Goal: Task Accomplishment & Management: Manage account settings

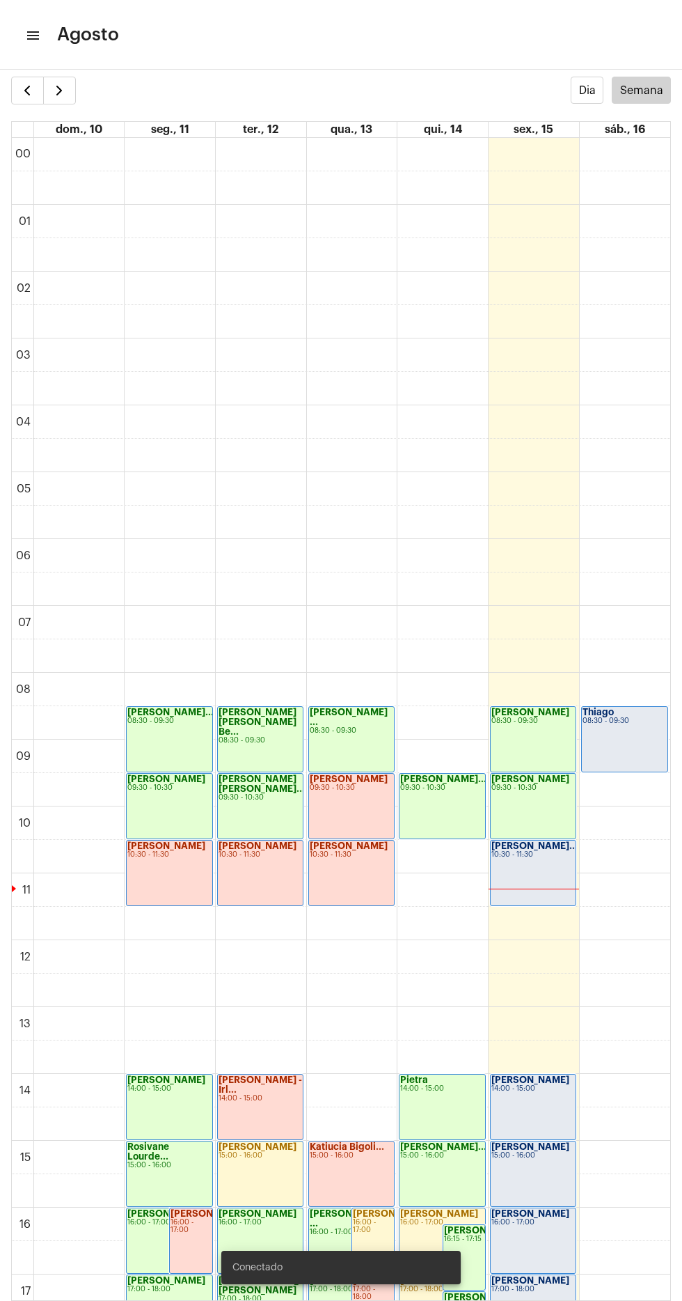
scroll to position [439, 0]
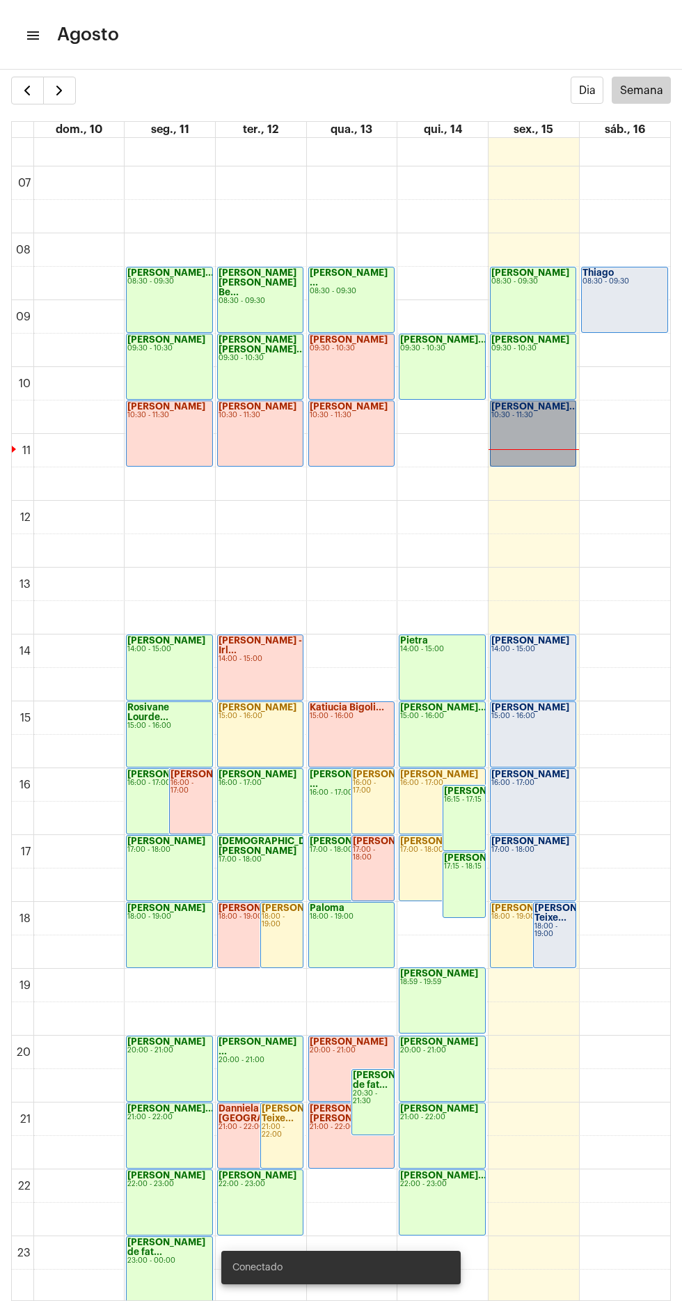
click at [530, 428] on link "[PERSON_NAME]... 10:30 - 11:30" at bounding box center [533, 433] width 86 height 66
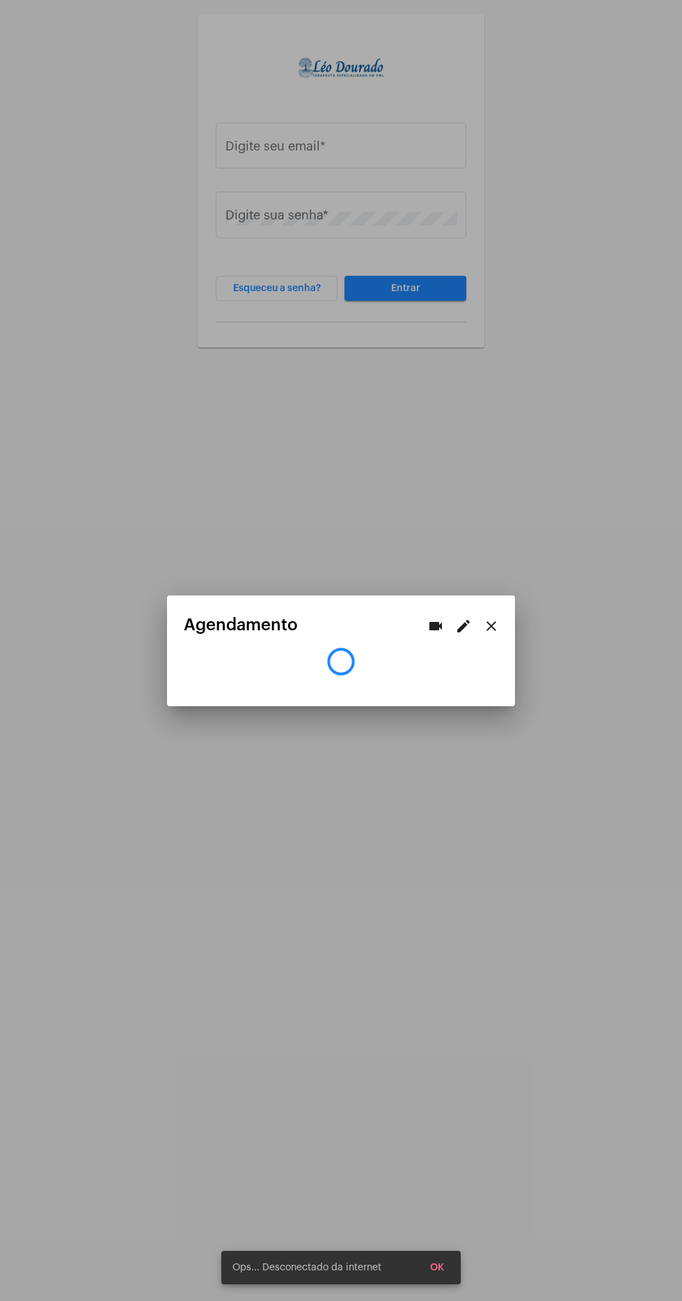
click at [378, 141] on div at bounding box center [341, 650] width 682 height 1301
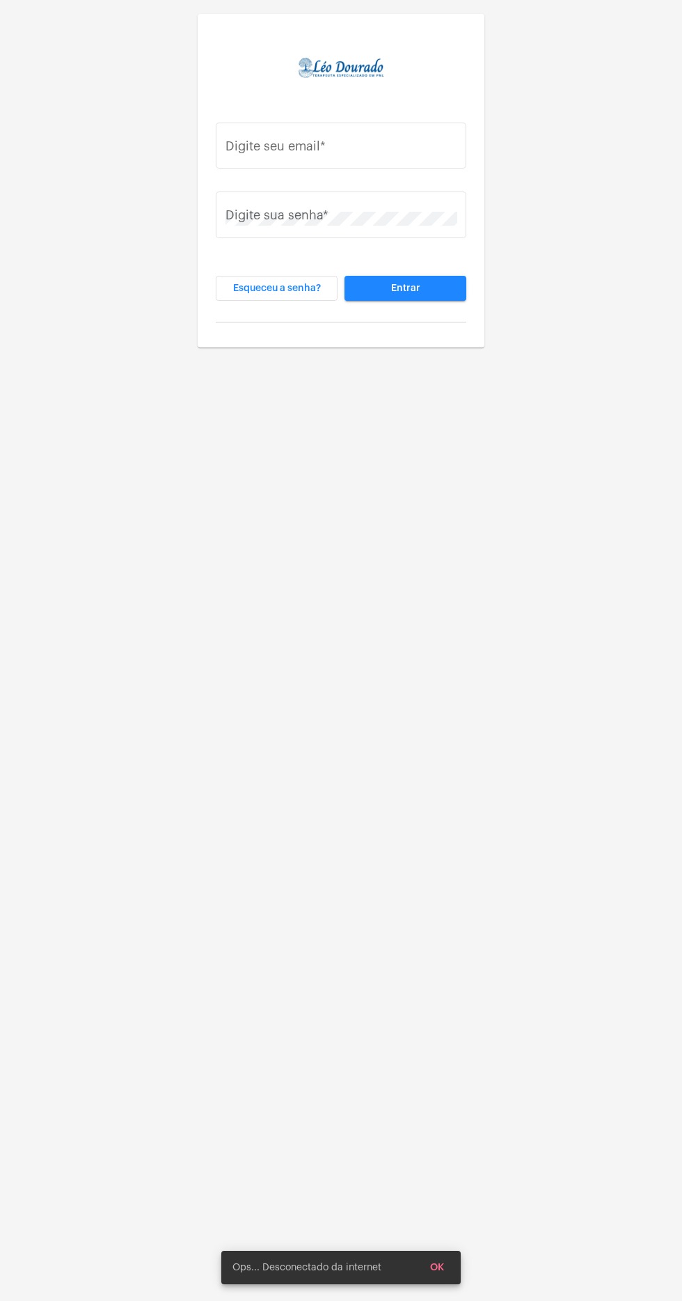
click at [377, 148] on input "Digite seu email *" at bounding box center [342, 149] width 232 height 14
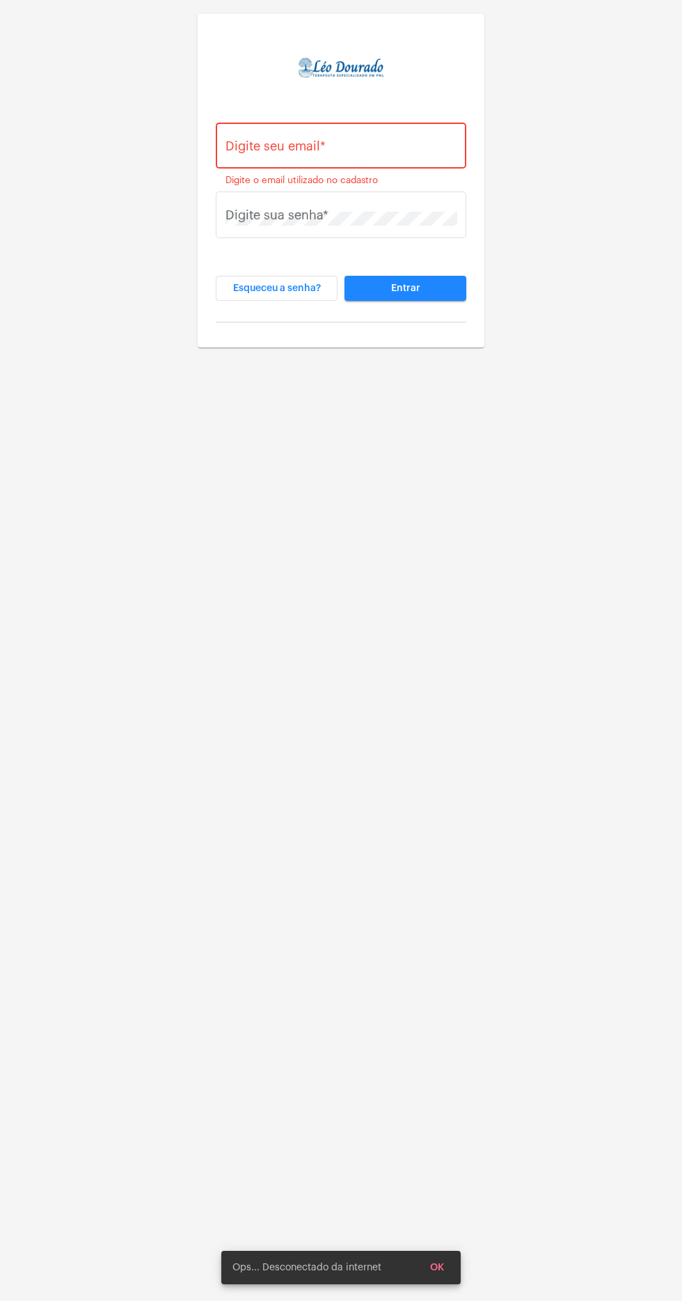
type input "[PERSON_NAME][EMAIL_ADDRESS][DOMAIN_NAME]"
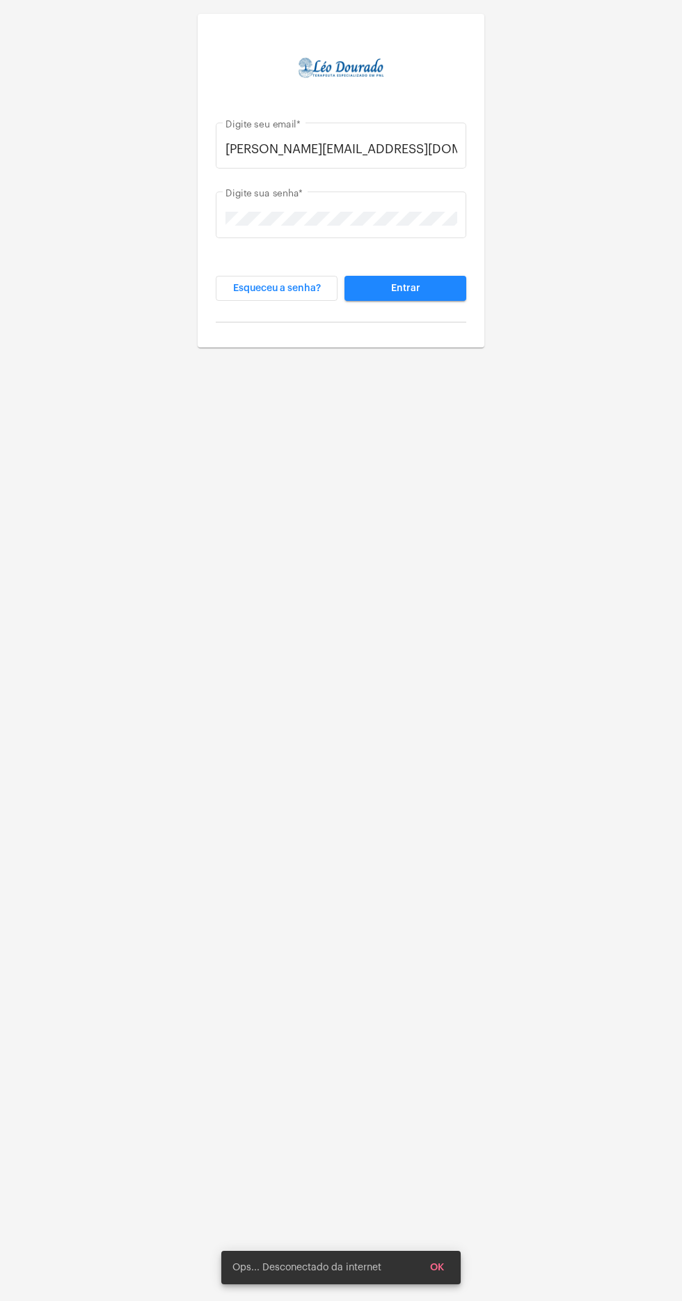
click at [345, 276] on button "Entrar" at bounding box center [406, 288] width 122 height 25
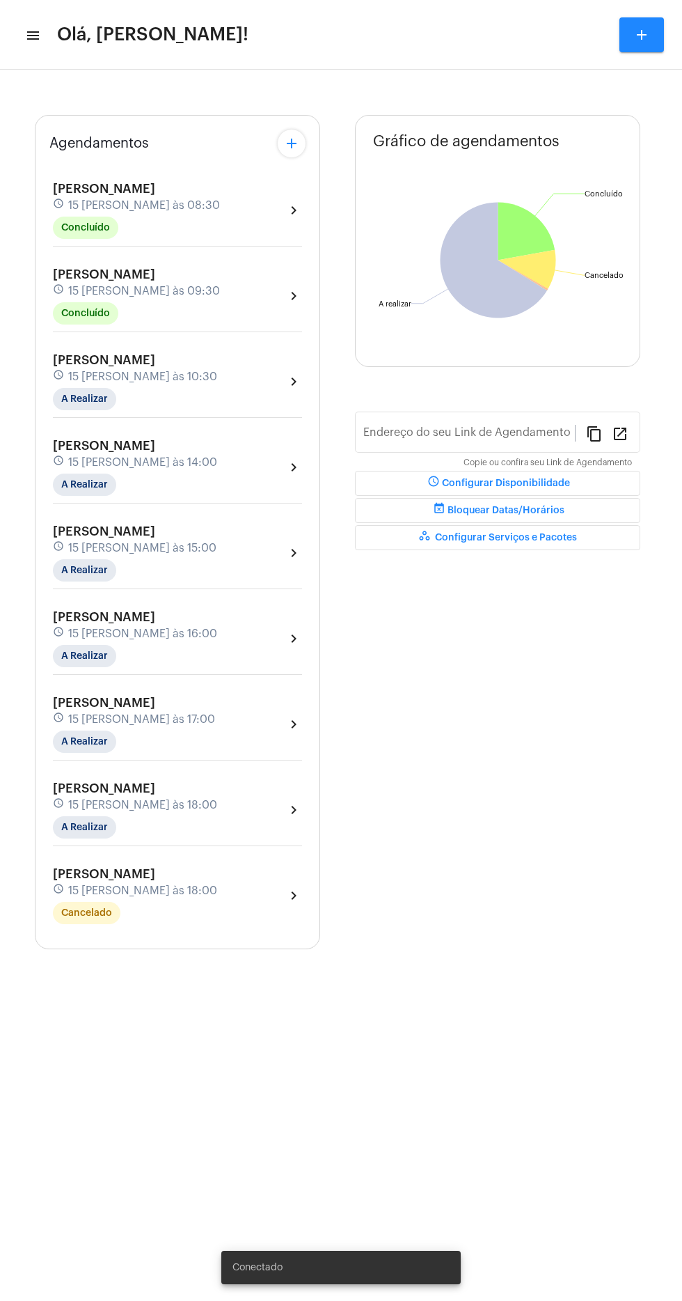
type input "[URL][DOMAIN_NAME][PERSON_NAME]"
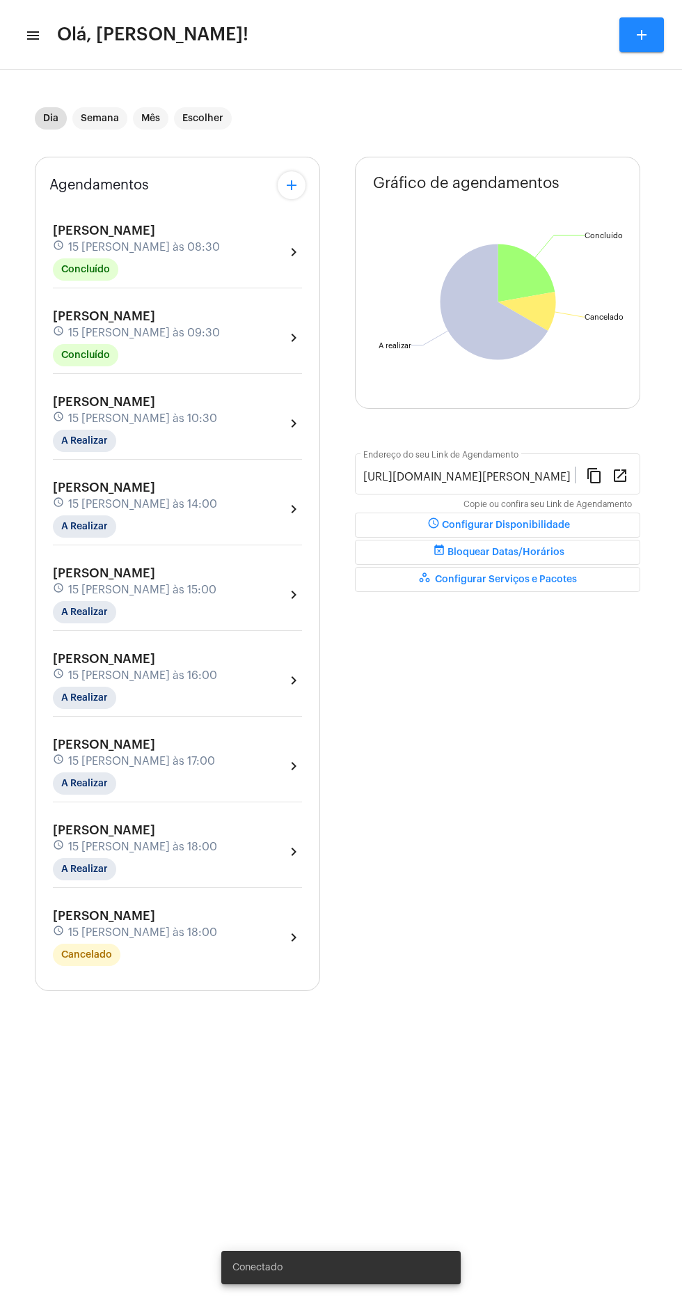
click at [37, 35] on mat-icon "menu" at bounding box center [32, 35] width 14 height 17
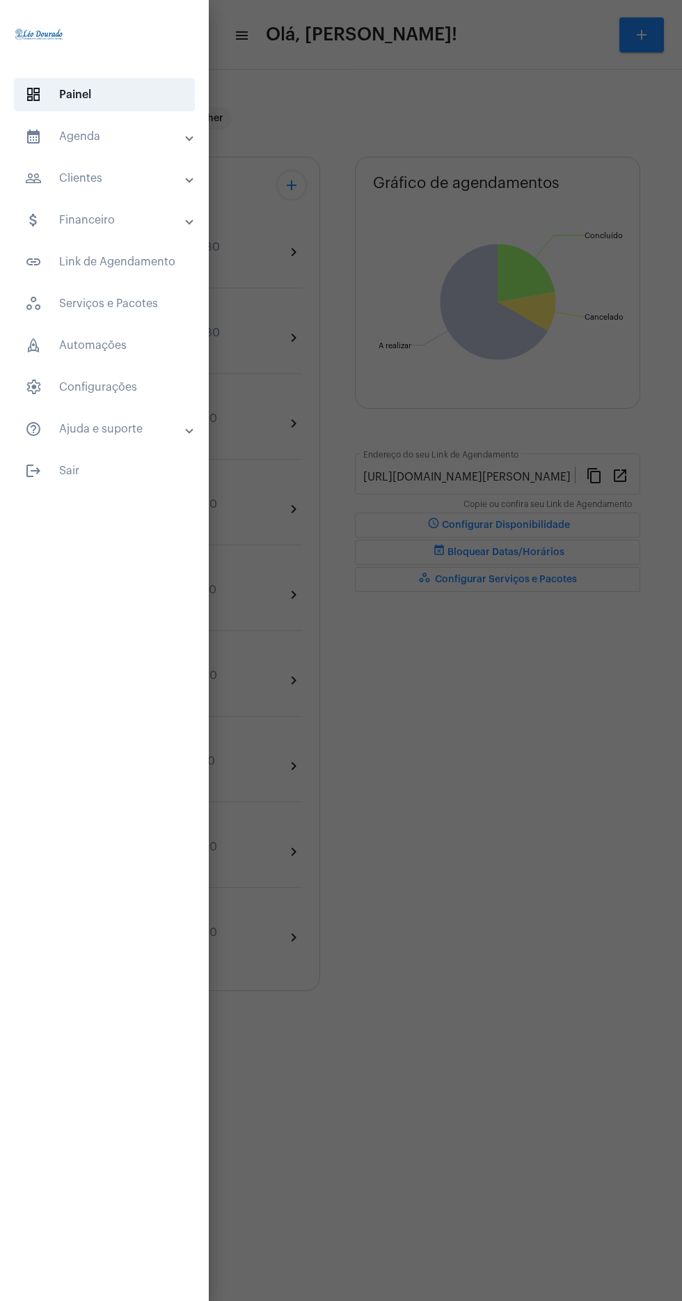
click at [159, 132] on mat-panel-title "calendar_month_outlined Agenda" at bounding box center [106, 136] width 162 height 17
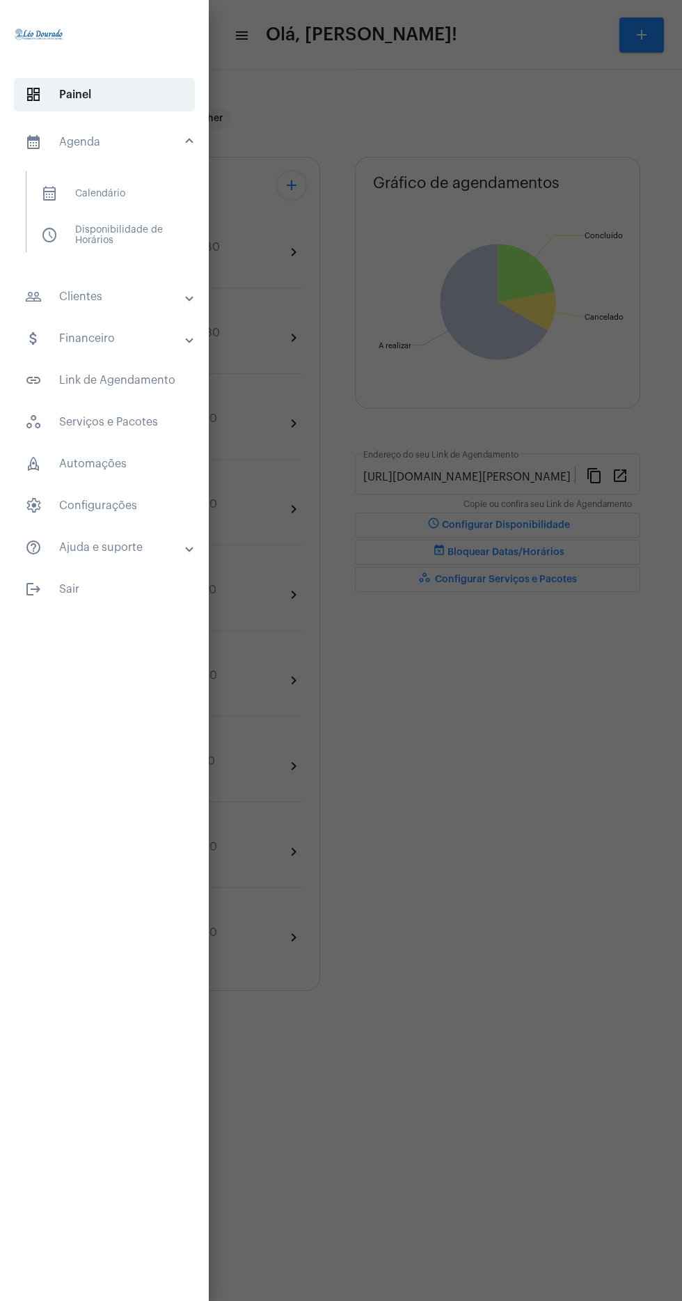
click at [162, 187] on span "calendar_month_outlined Calendário" at bounding box center [104, 193] width 148 height 33
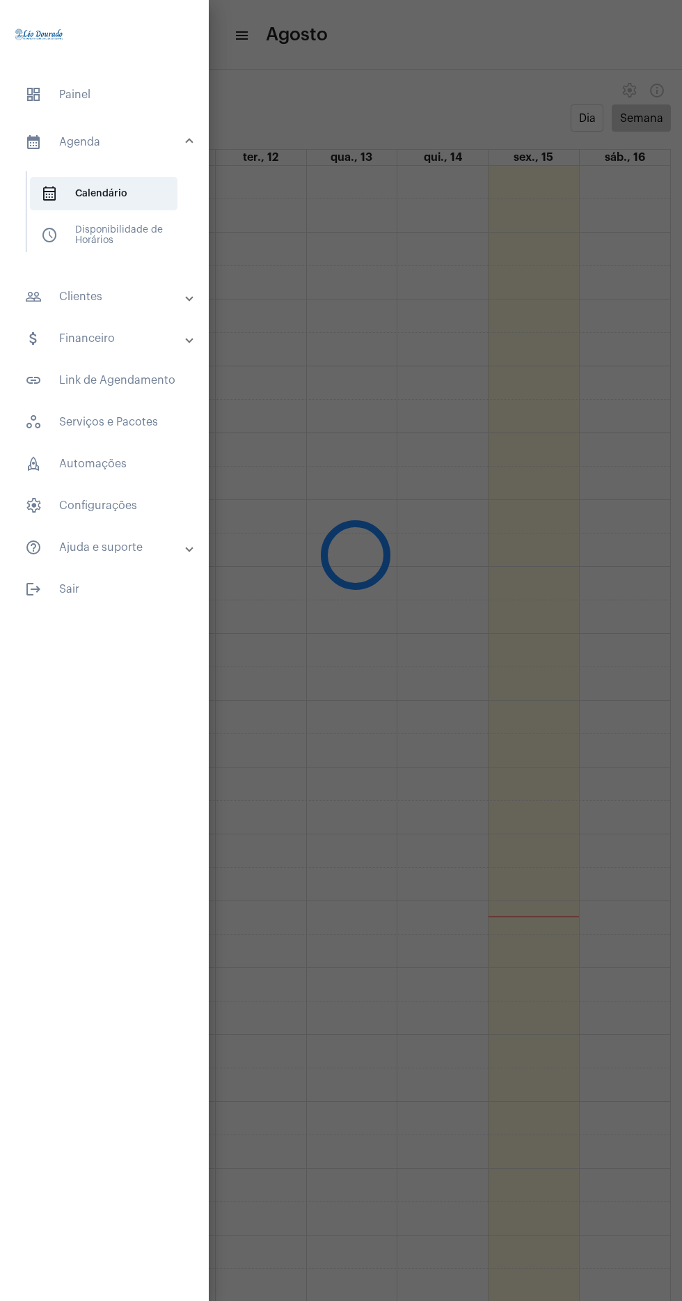
scroll to position [402, 0]
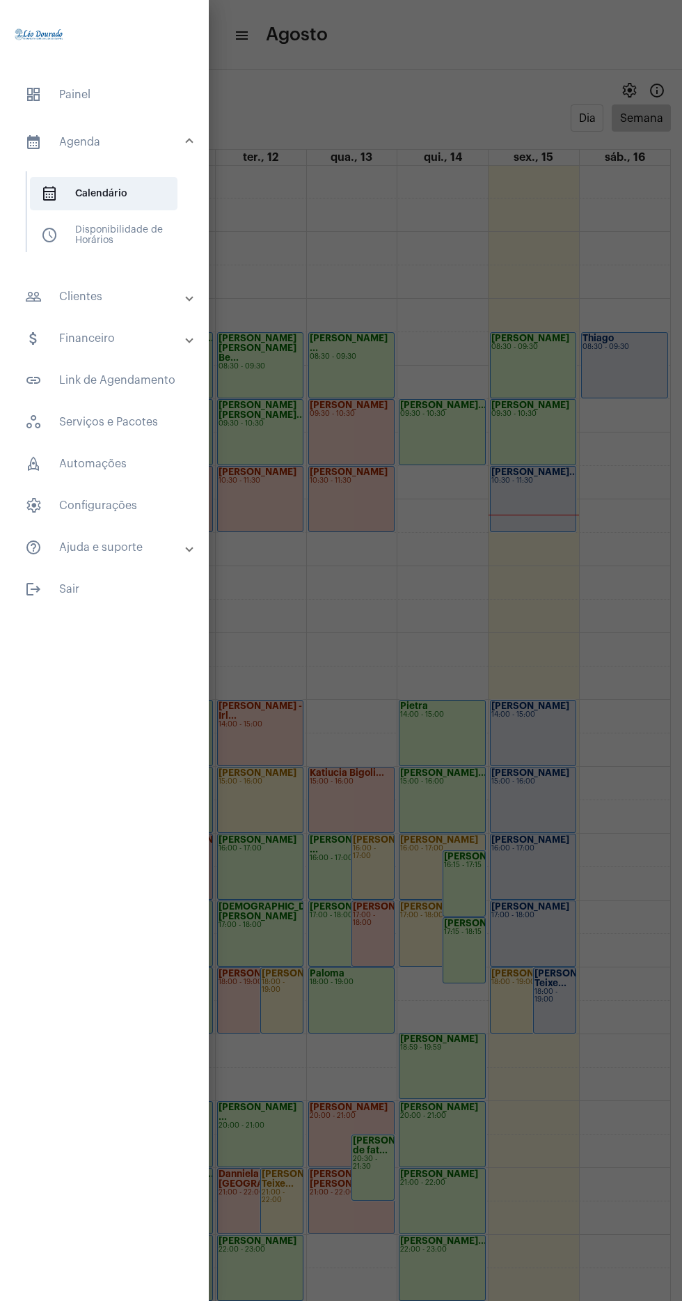
click at [539, 480] on div at bounding box center [341, 650] width 682 height 1301
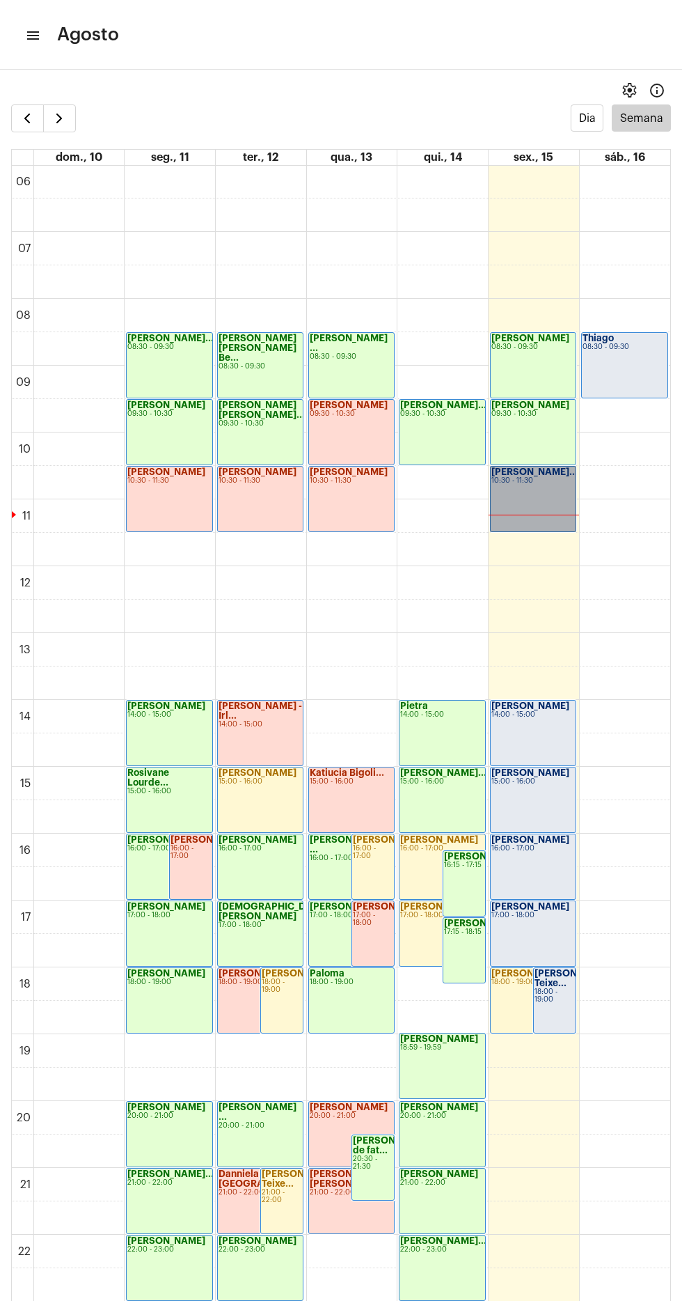
click at [529, 500] on link "[PERSON_NAME]... 10:30 - 11:30" at bounding box center [533, 499] width 86 height 66
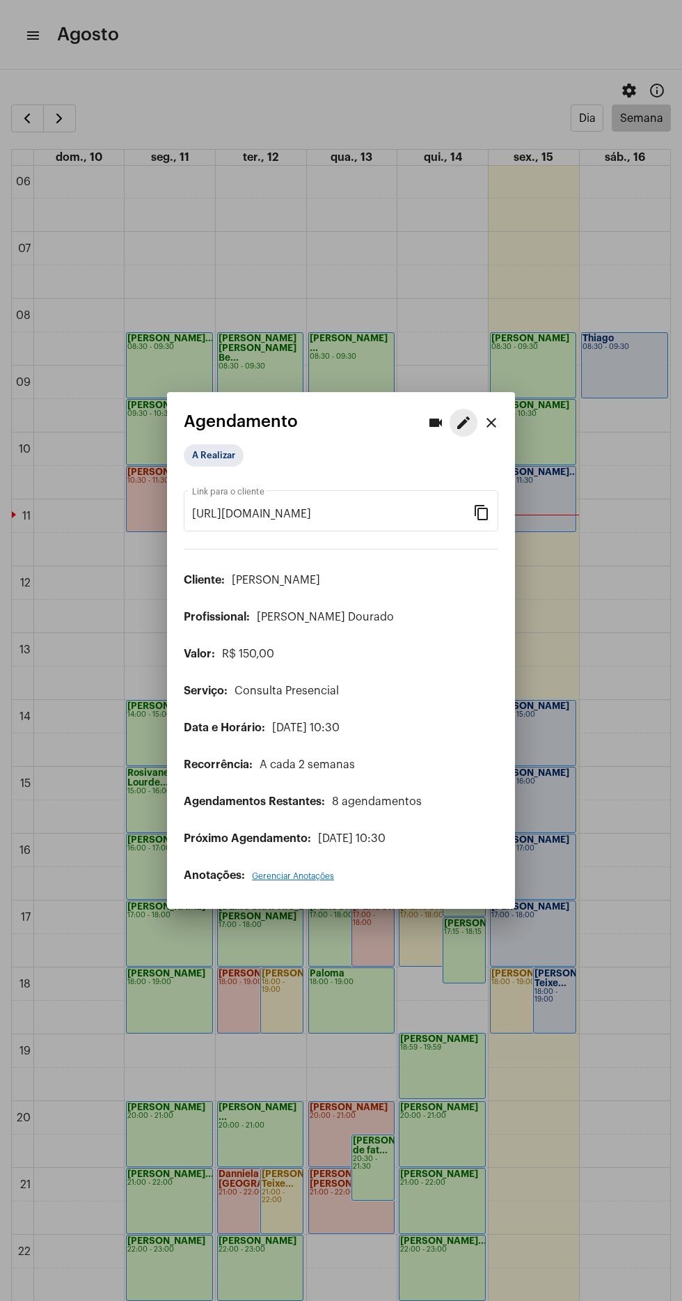
click at [459, 421] on mat-icon "edit" at bounding box center [463, 422] width 17 height 17
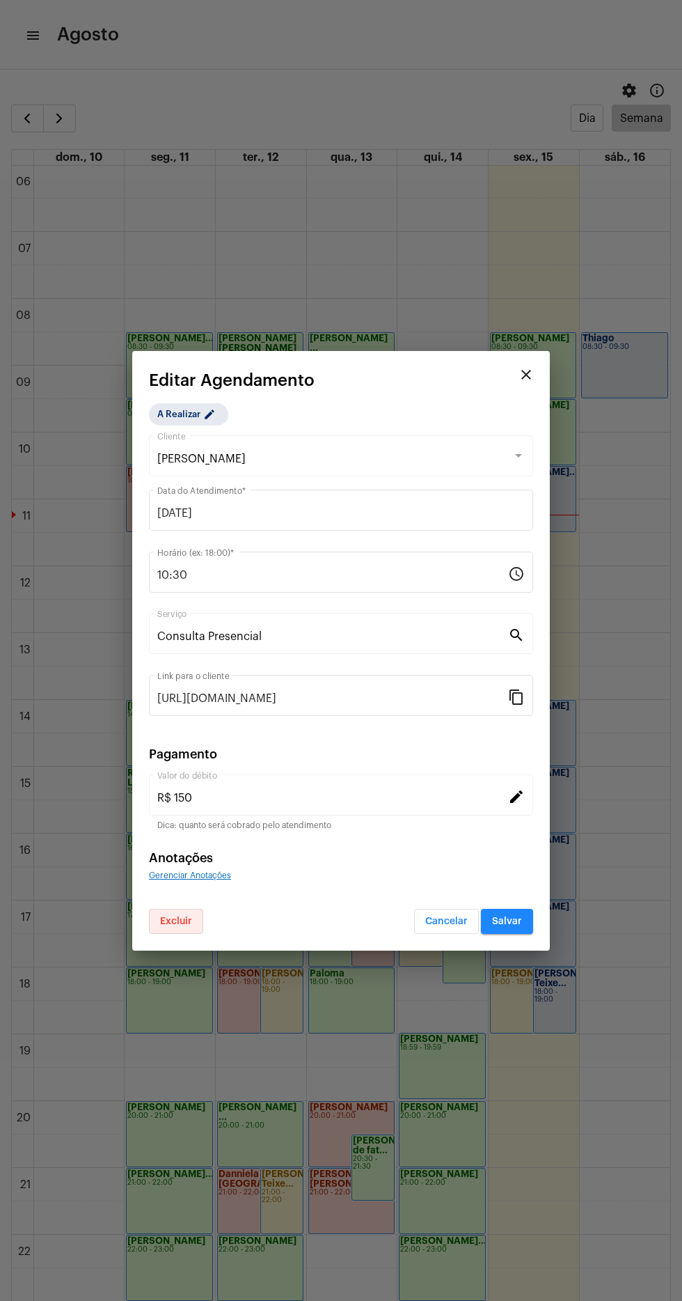
click at [175, 921] on span "Excluir" at bounding box center [176, 921] width 32 height 10
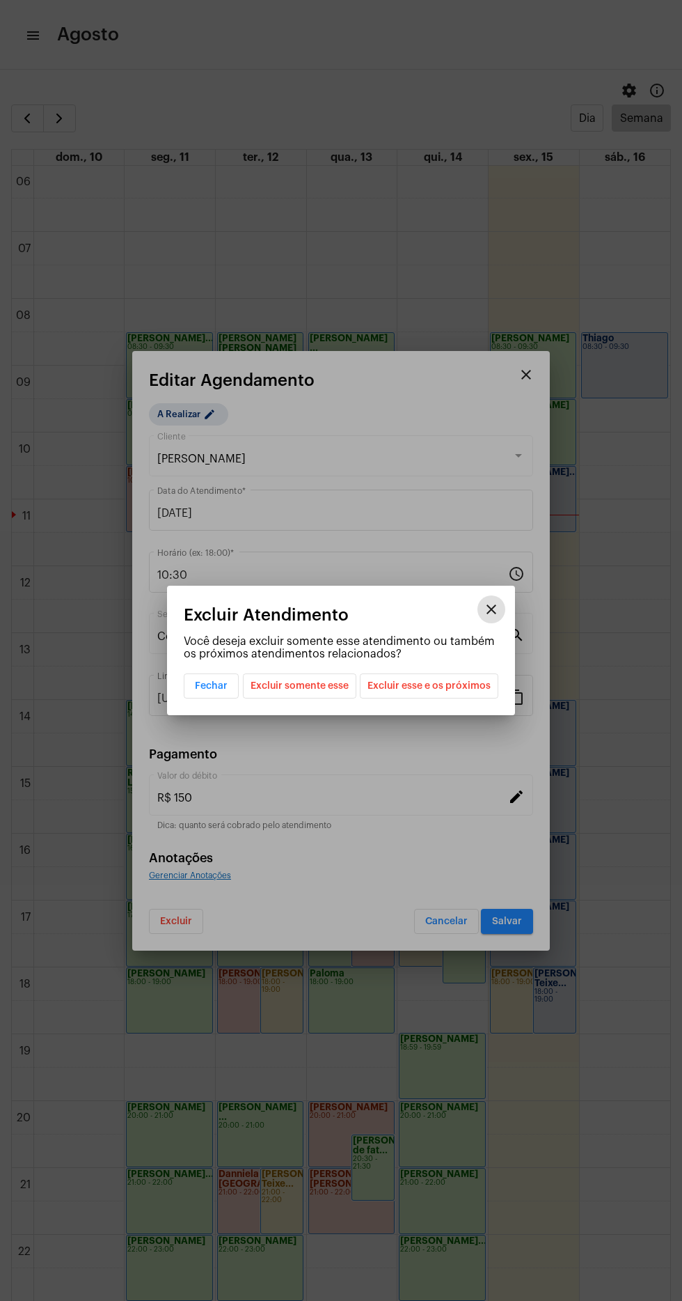
click at [405, 1020] on div at bounding box center [341, 650] width 682 height 1301
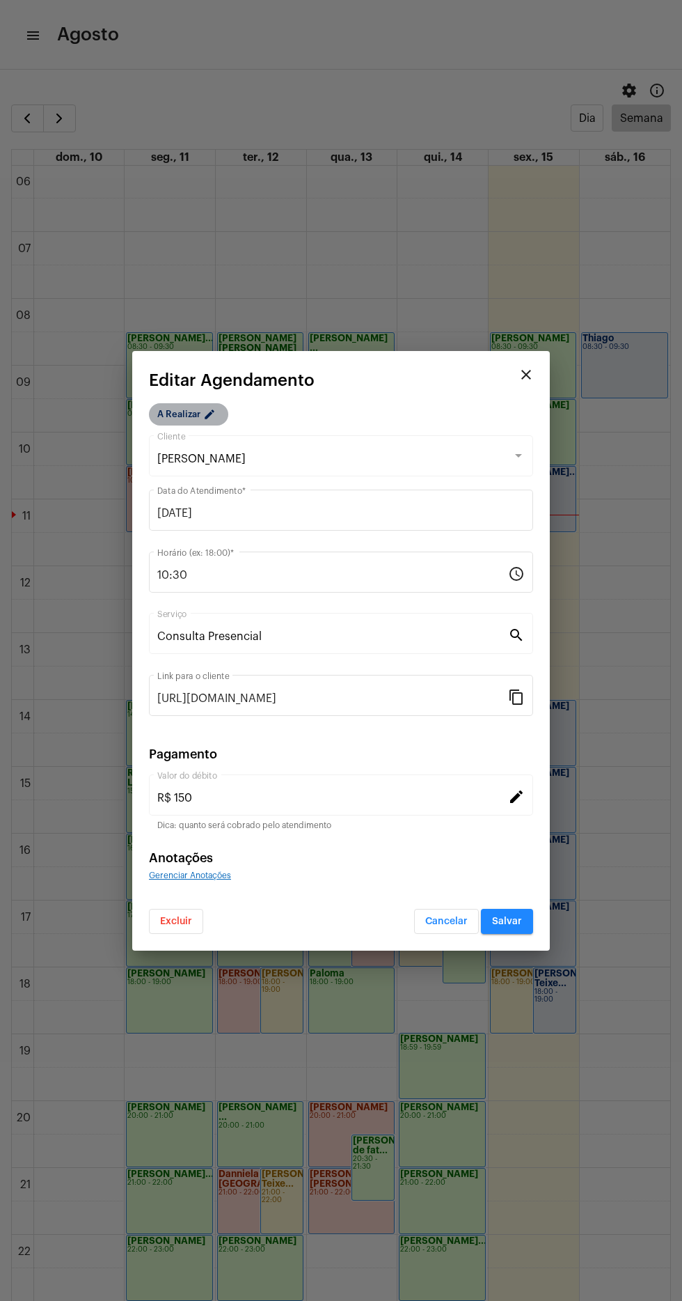
click at [208, 414] on mat-icon "edit" at bounding box center [211, 416] width 17 height 17
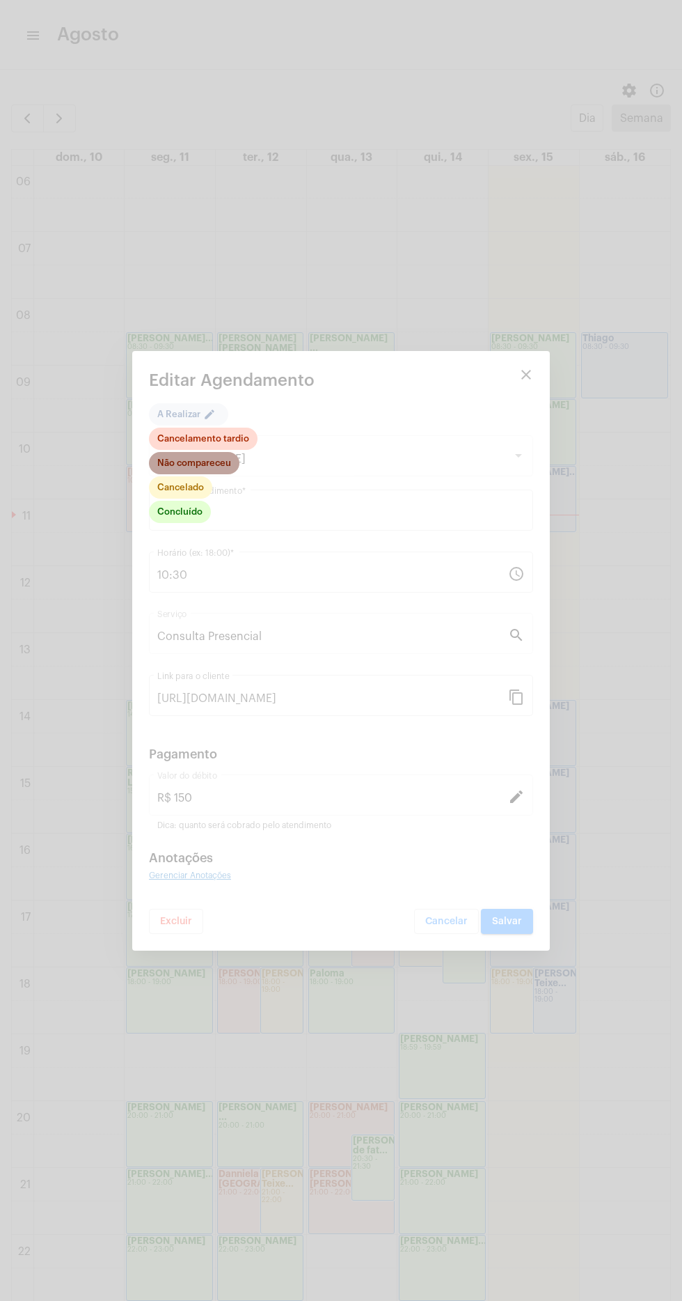
click at [219, 460] on mat-chip "Não compareceu" at bounding box center [194, 463] width 91 height 22
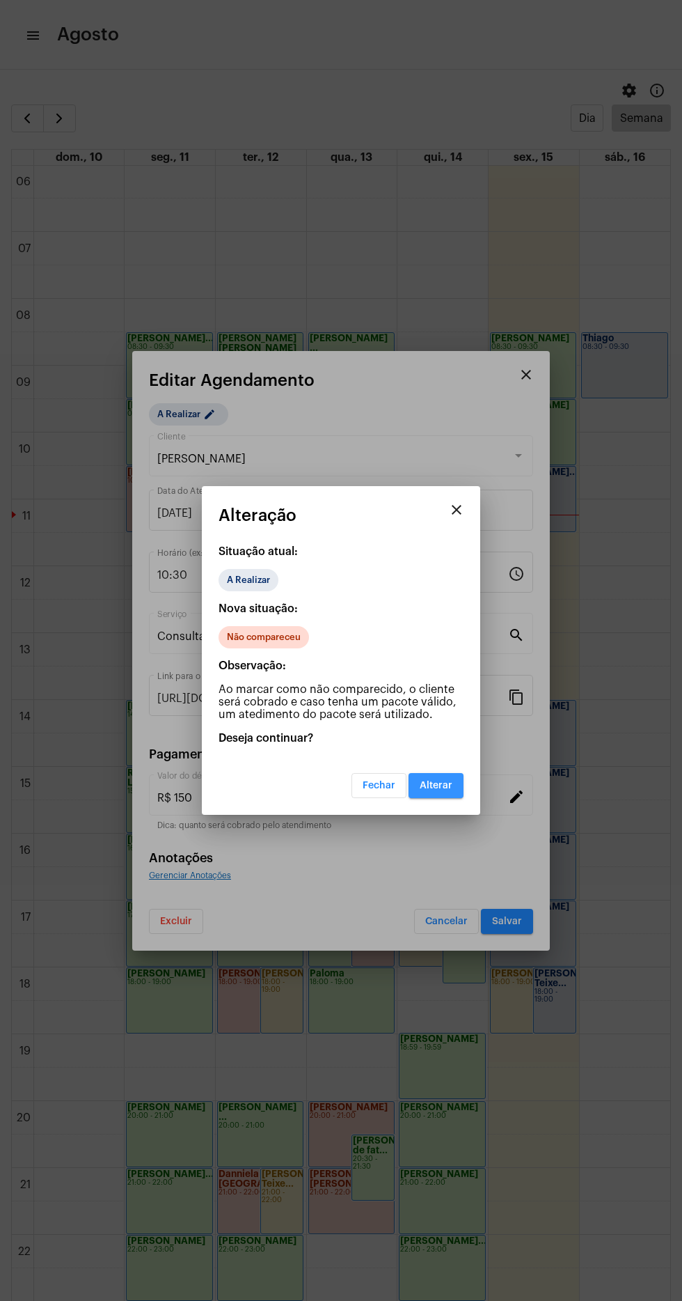
click at [430, 782] on span "Alterar" at bounding box center [436, 786] width 33 height 10
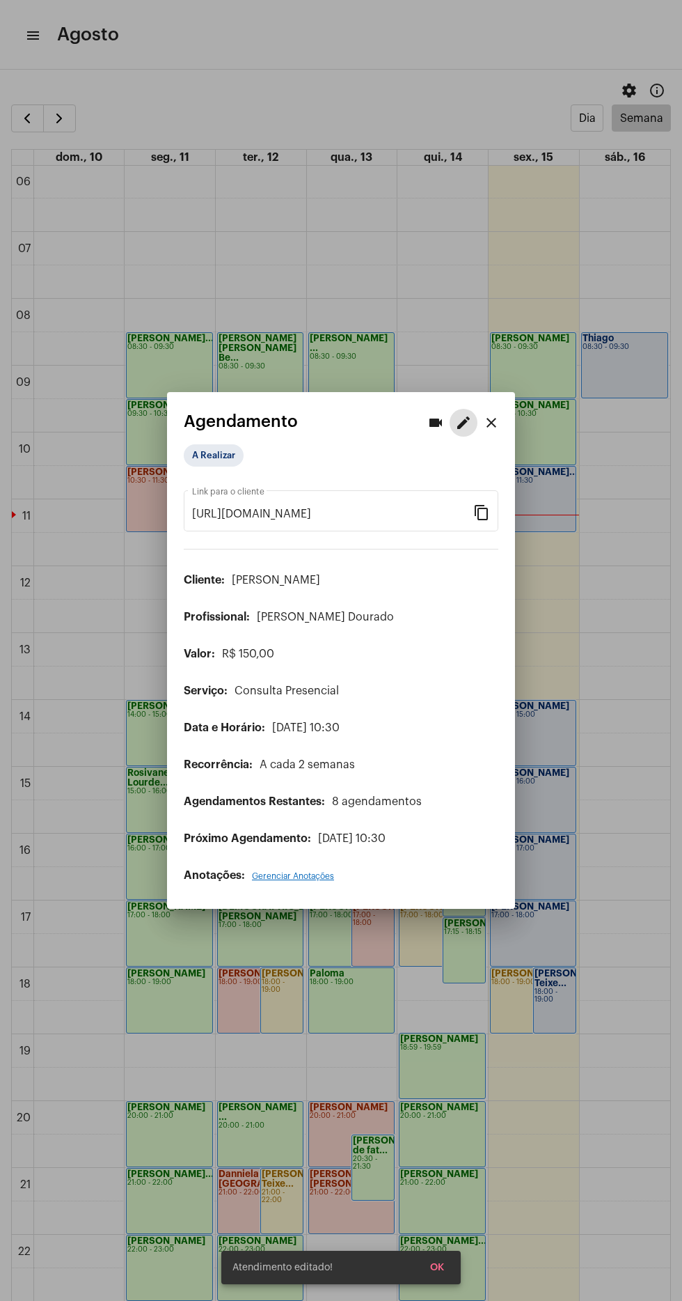
click at [597, 647] on div at bounding box center [341, 650] width 682 height 1301
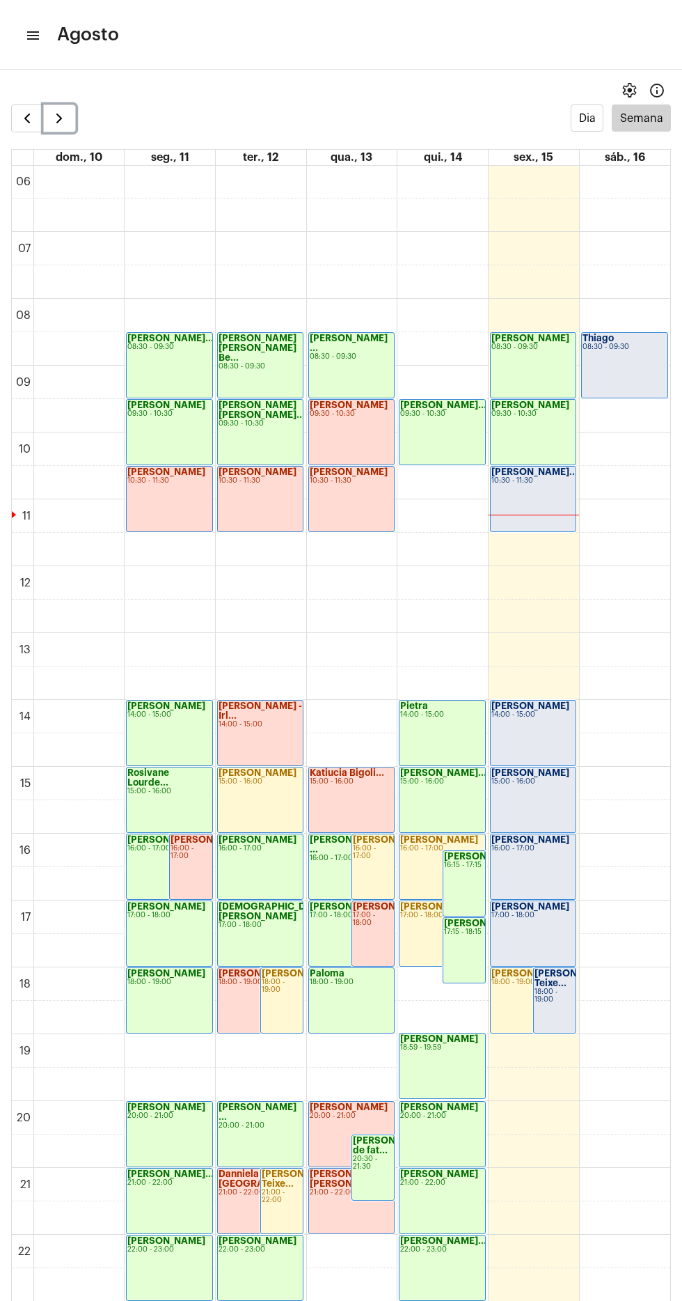
click at [58, 118] on span "button" at bounding box center [59, 118] width 17 height 17
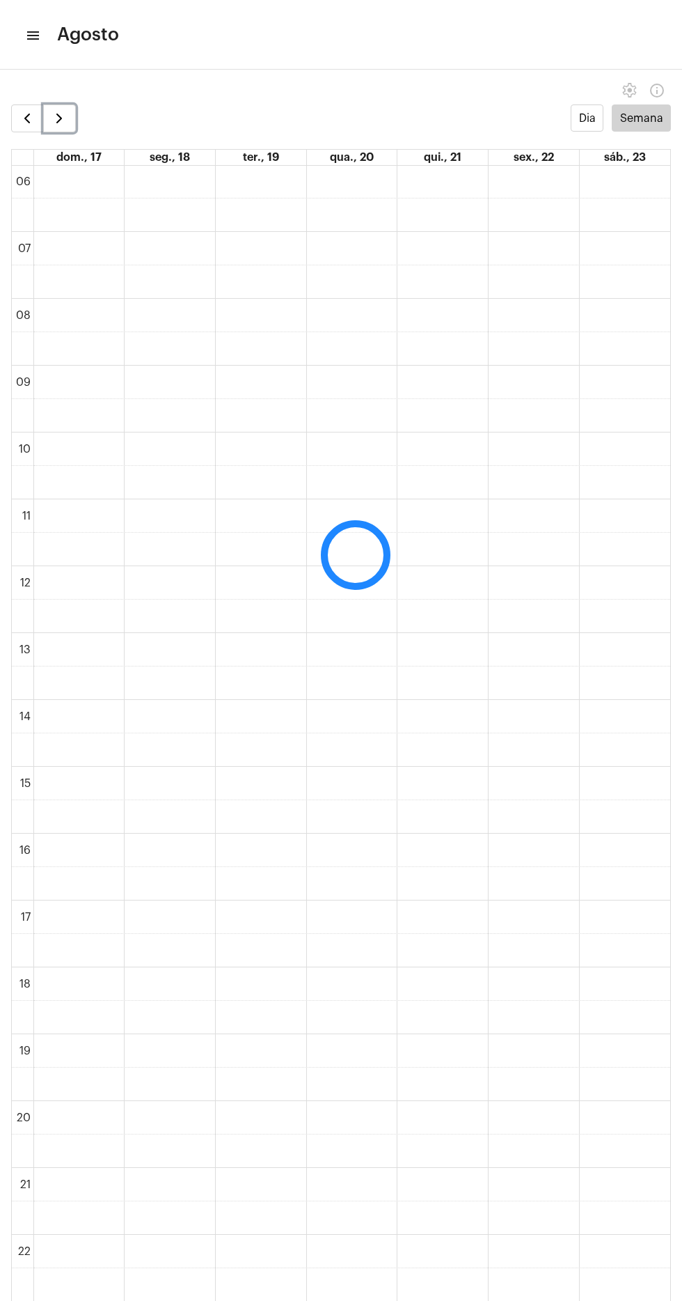
scroll to position [402, 0]
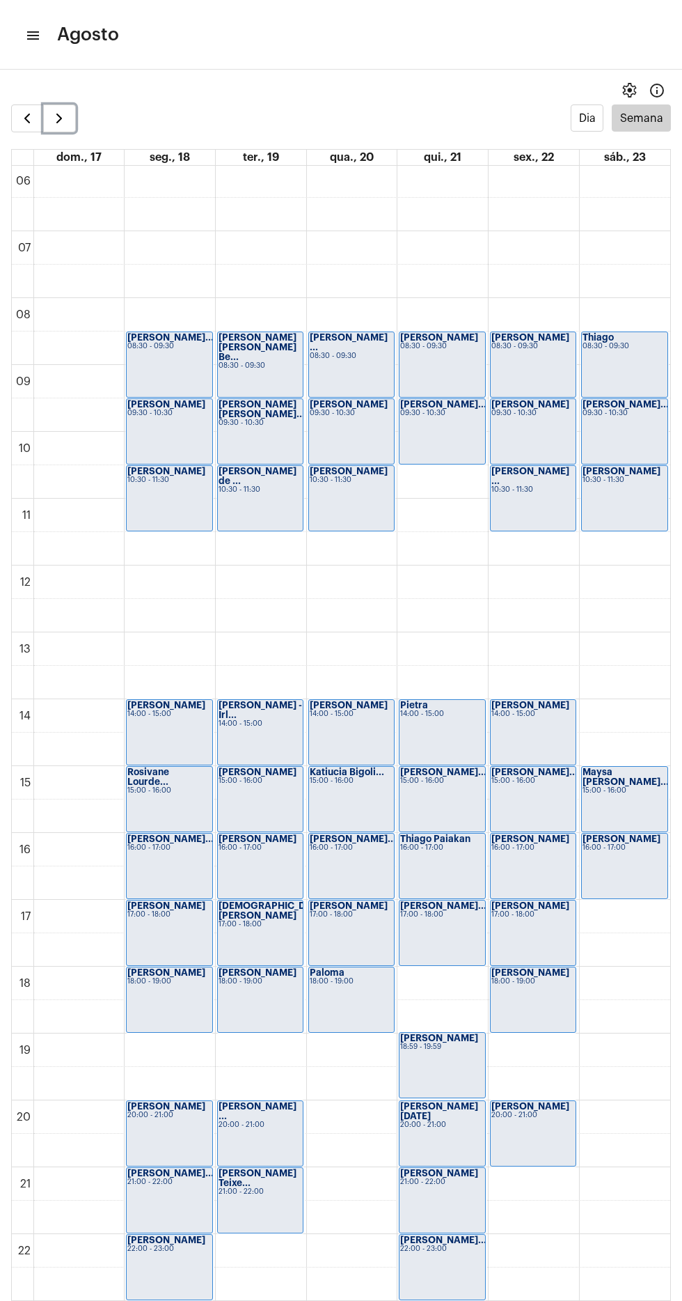
click at [62, 126] on span "button" at bounding box center [59, 118] width 17 height 17
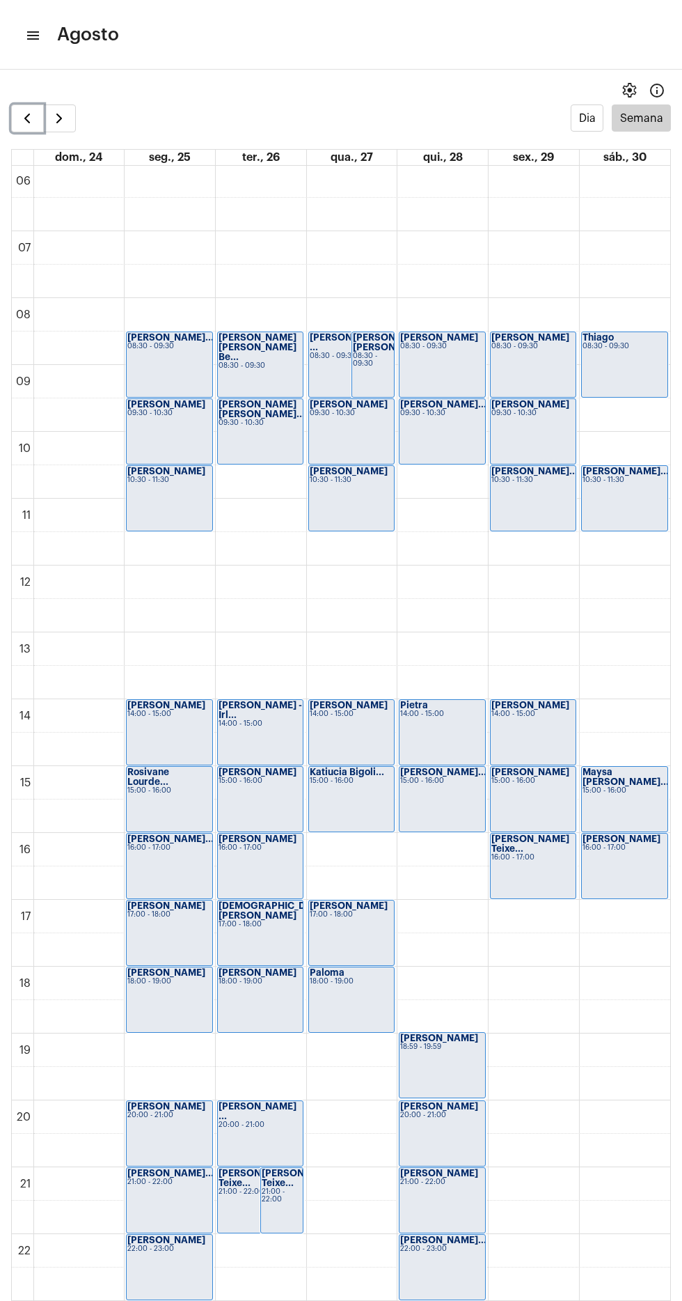
click at [26, 124] on span "button" at bounding box center [27, 118] width 17 height 17
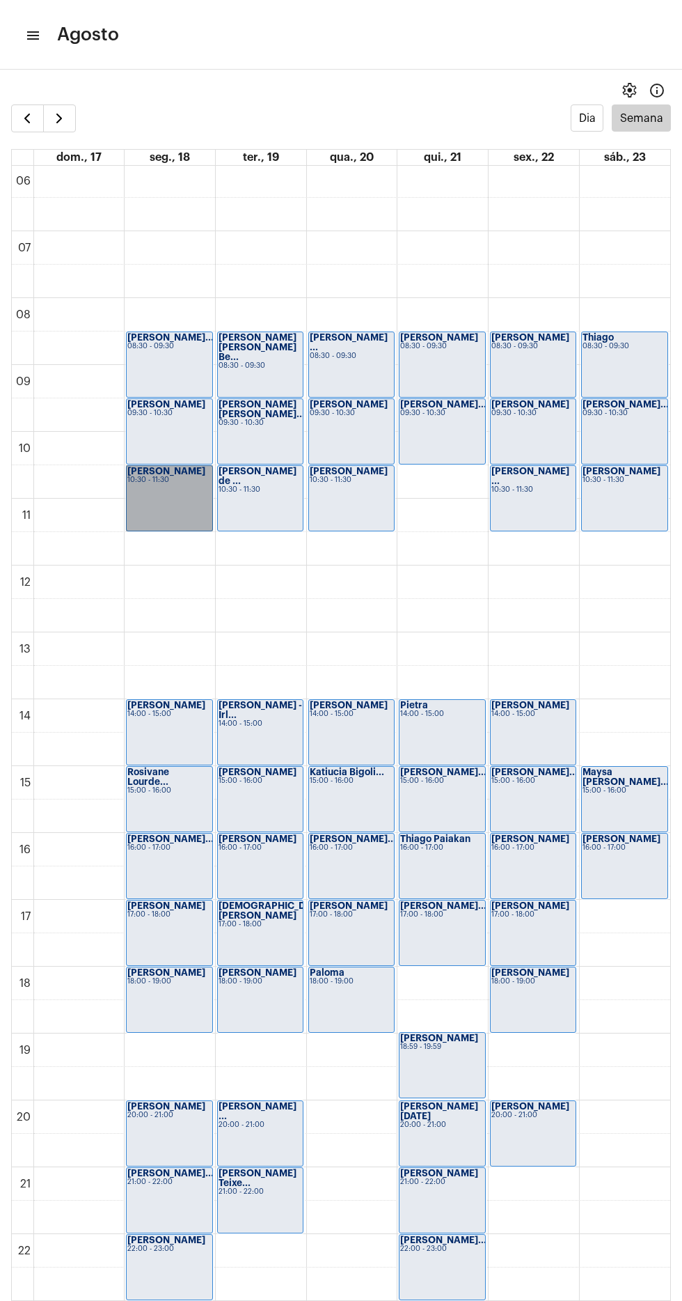
click at [168, 486] on link "[PERSON_NAME] 10:30 - 11:30" at bounding box center [169, 498] width 86 height 66
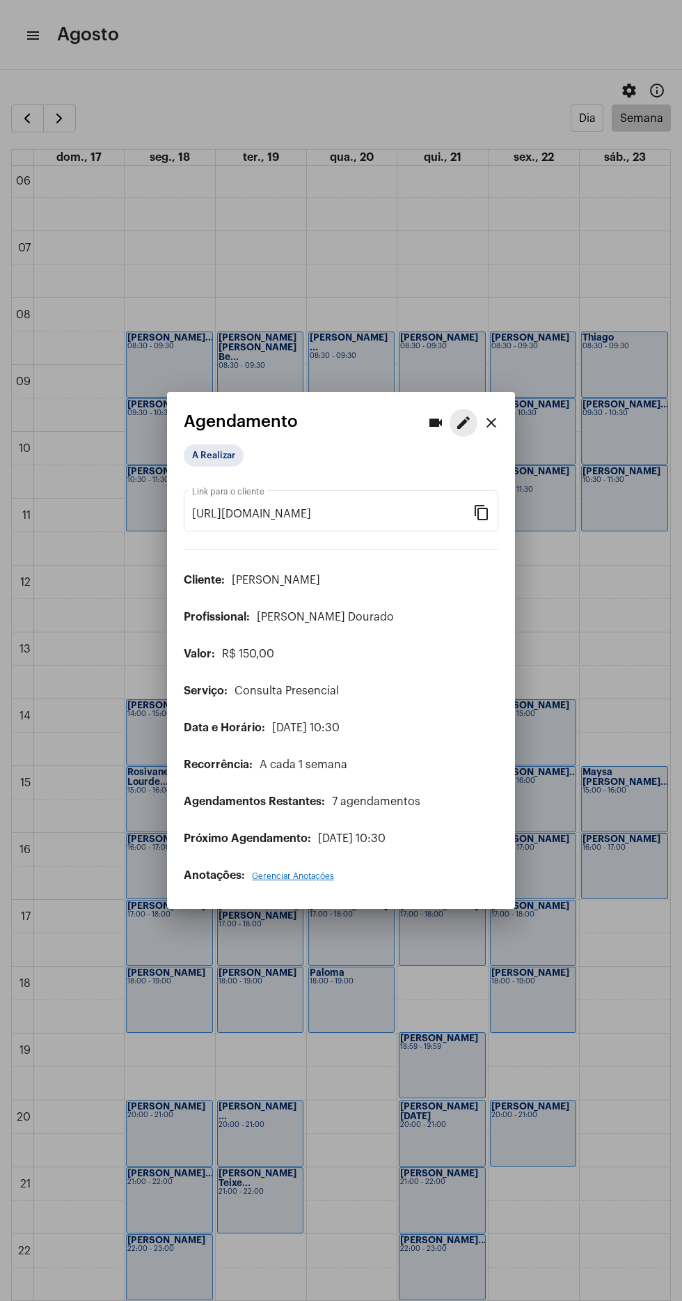
click at [462, 414] on mat-icon "edit" at bounding box center [463, 422] width 17 height 17
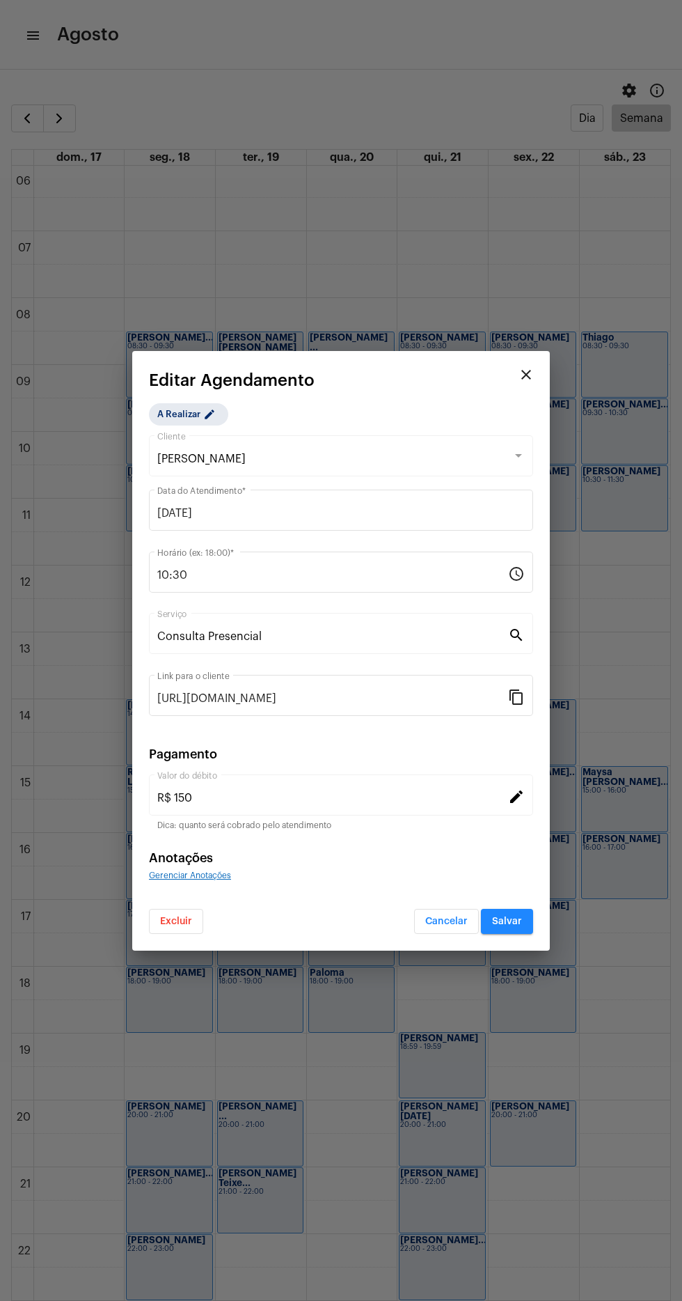
click at [170, 925] on span "Excluir" at bounding box center [176, 921] width 32 height 10
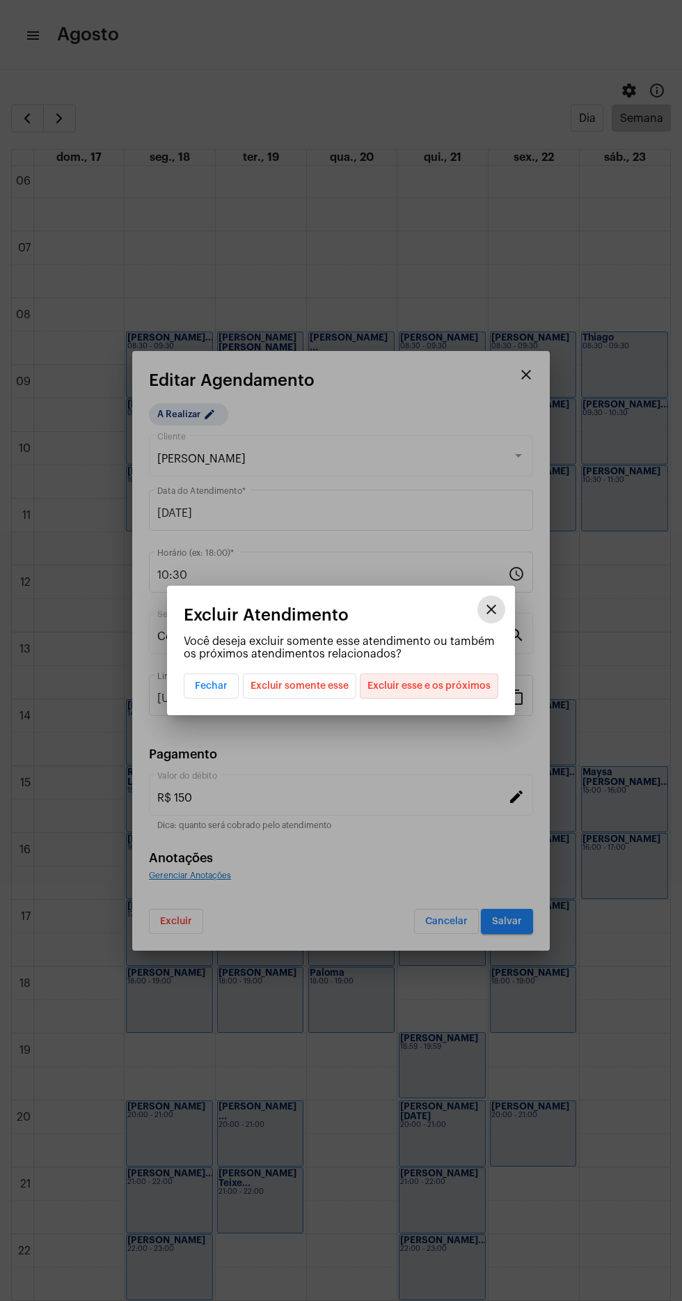
click at [433, 685] on span "Excluir esse e os próximos" at bounding box center [429, 686] width 123 height 24
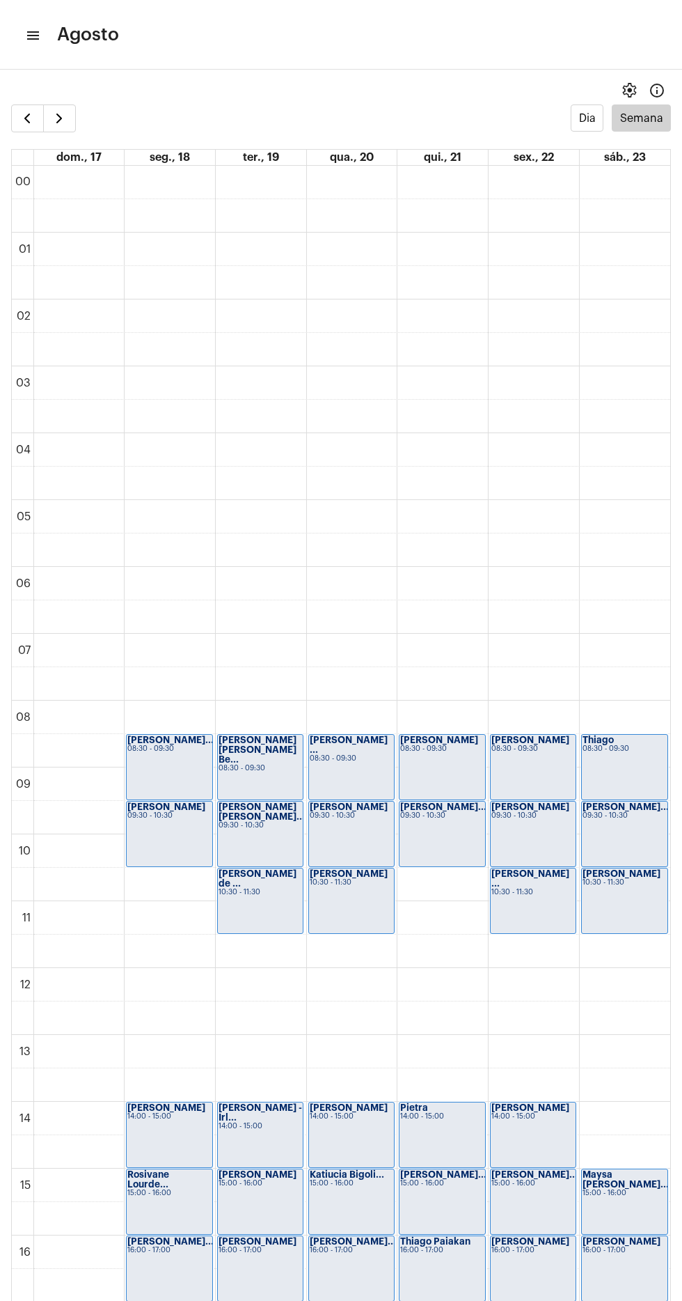
scroll to position [439, 0]
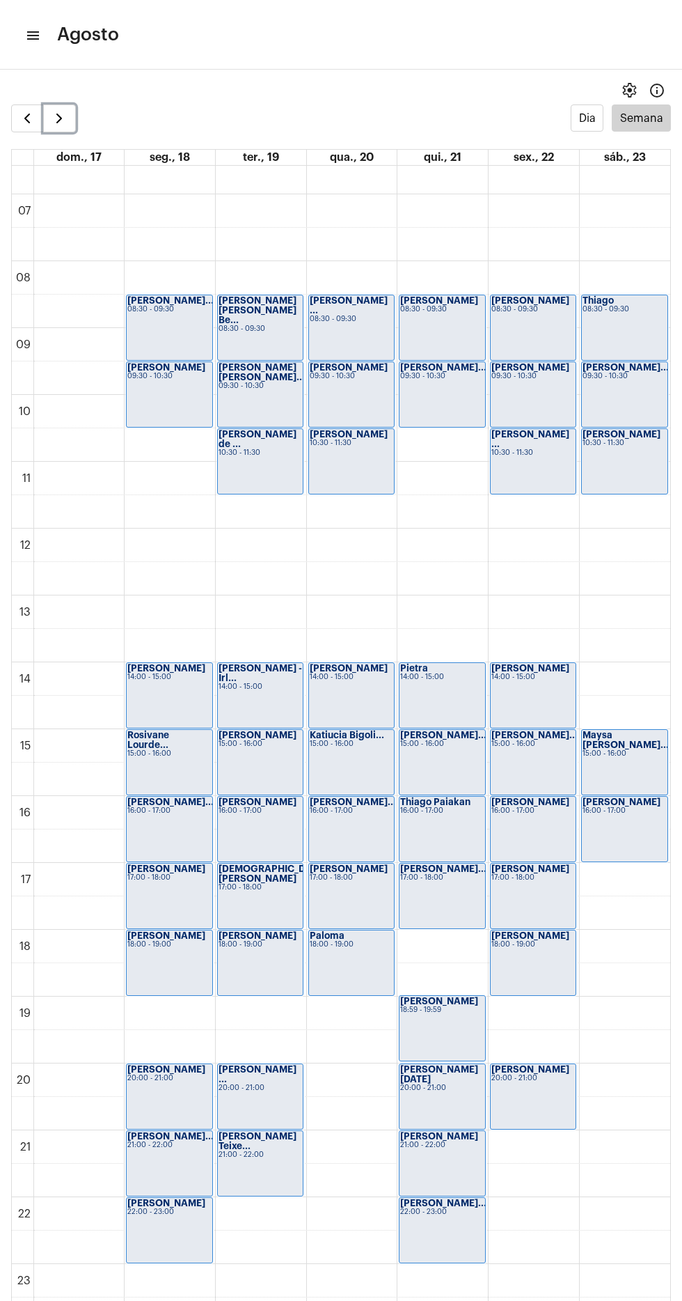
click at [65, 120] on span "button" at bounding box center [59, 118] width 17 height 17
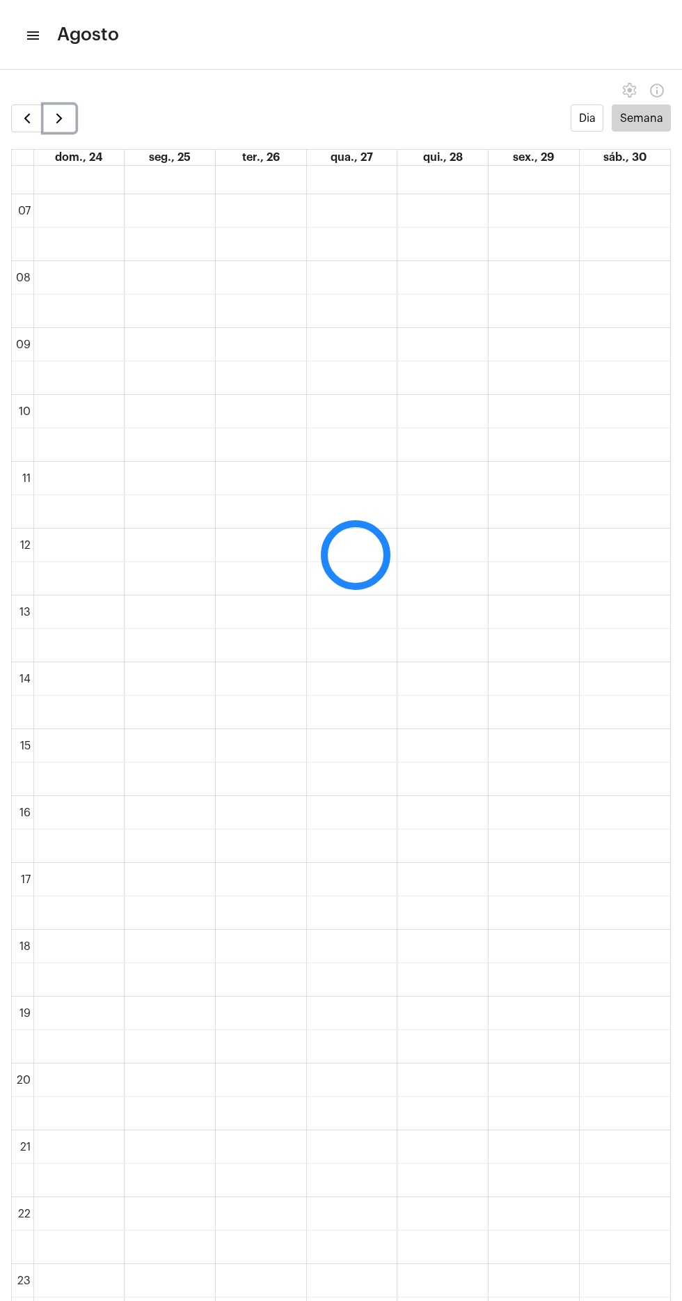
scroll to position [402, 0]
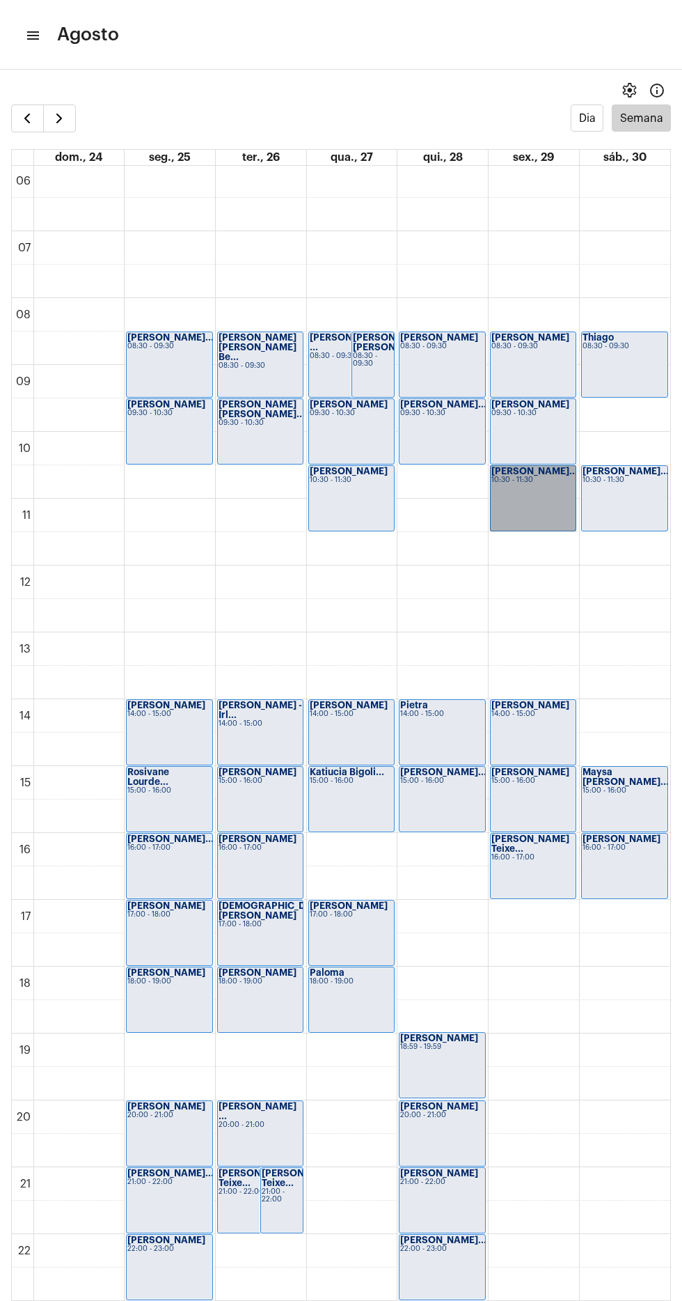
click at [531, 498] on link "[PERSON_NAME]... 10:30 - 11:30" at bounding box center [533, 498] width 86 height 66
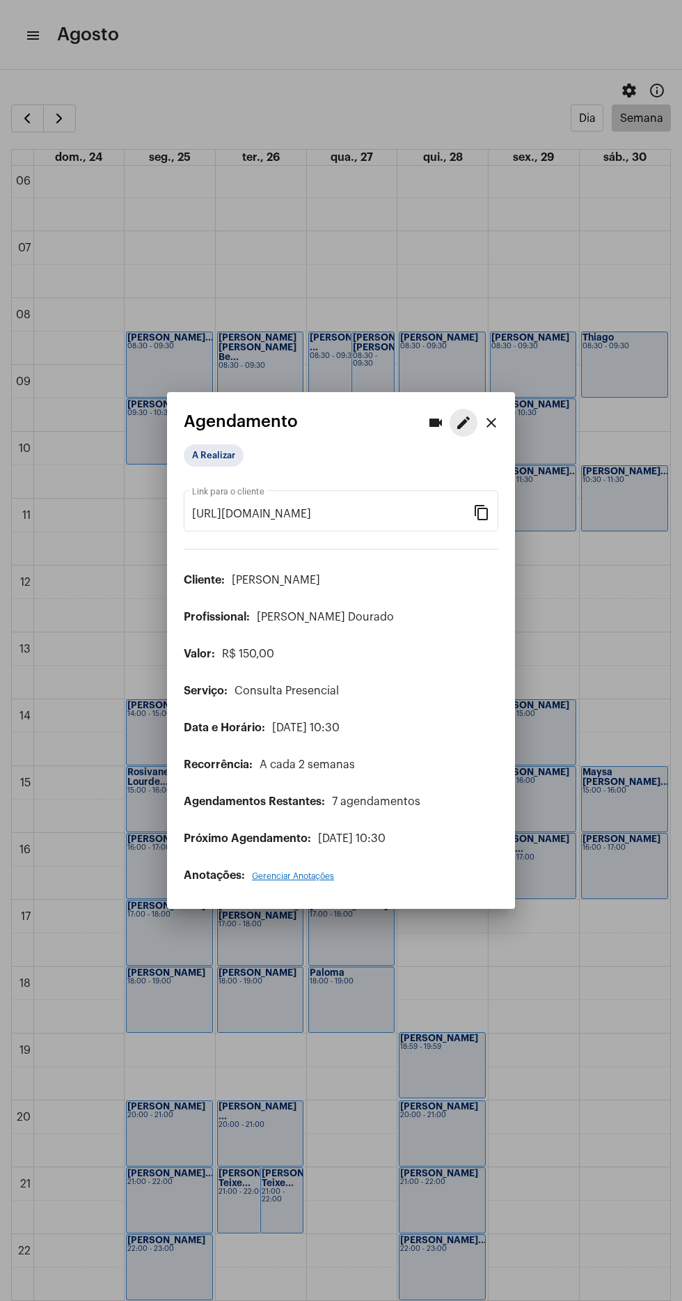
click at [459, 414] on mat-icon "edit" at bounding box center [463, 422] width 17 height 17
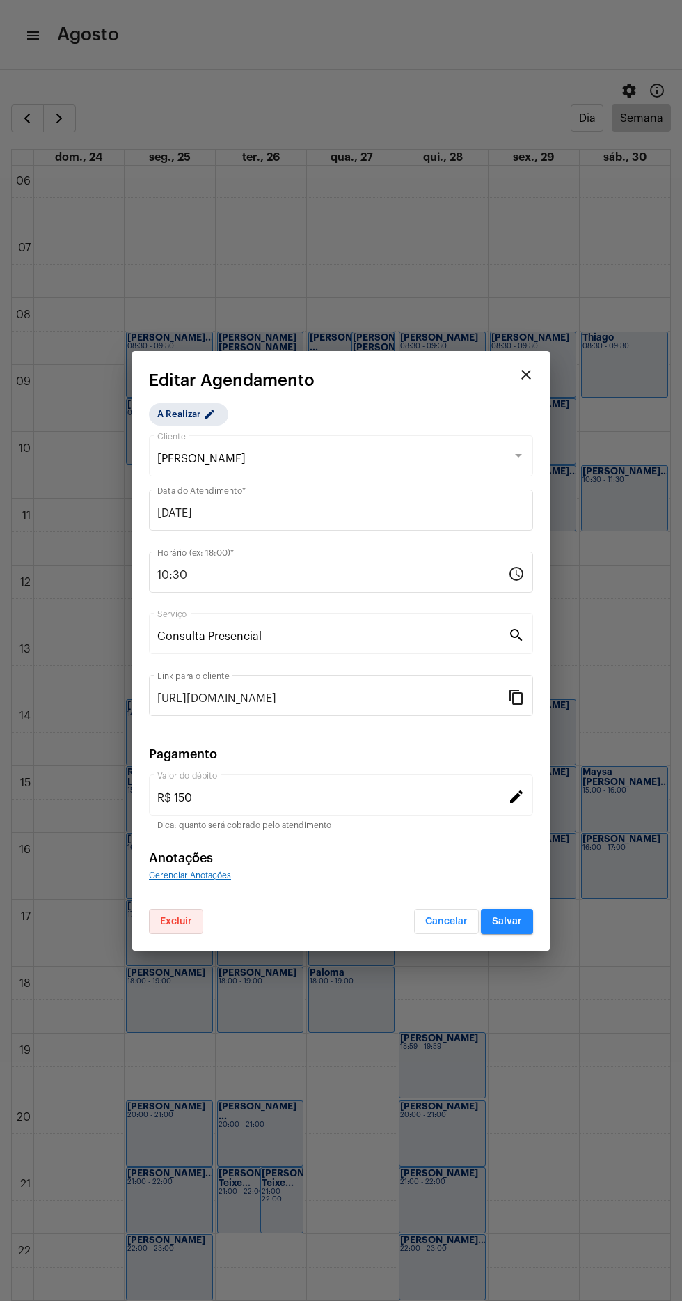
click at [175, 921] on span "Excluir" at bounding box center [176, 921] width 32 height 10
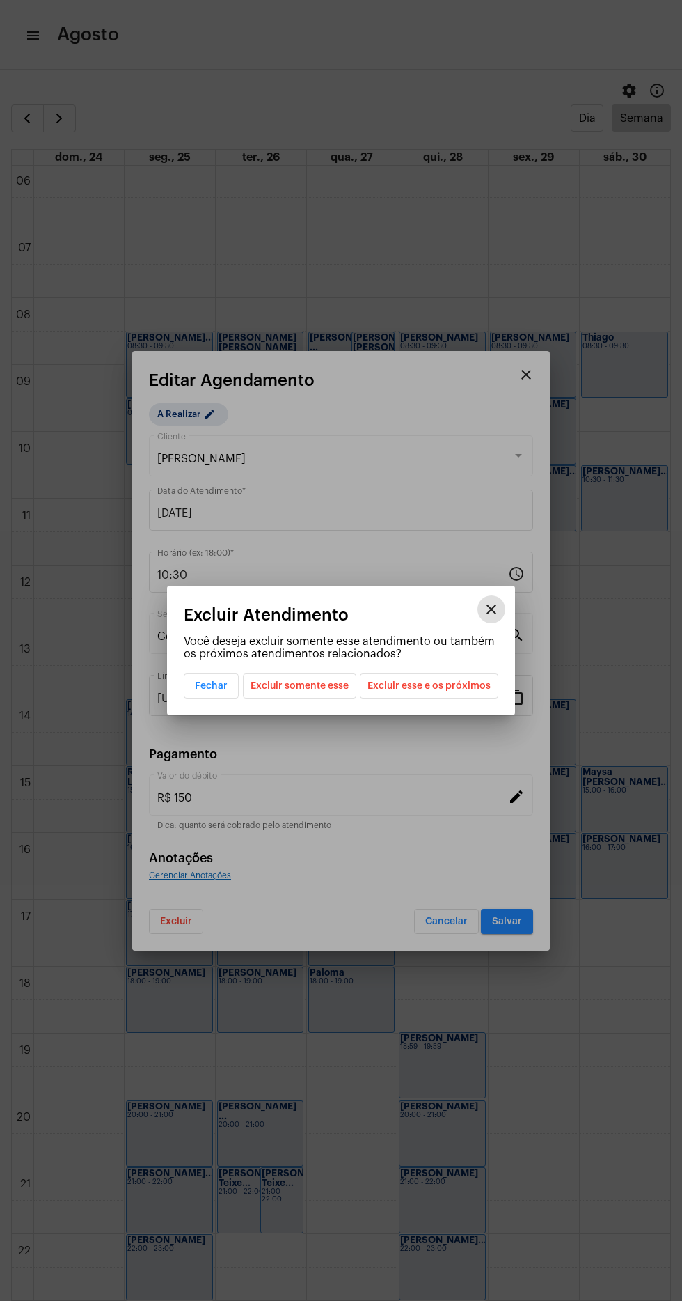
click at [443, 685] on span "Excluir esse e os próximos" at bounding box center [429, 686] width 123 height 24
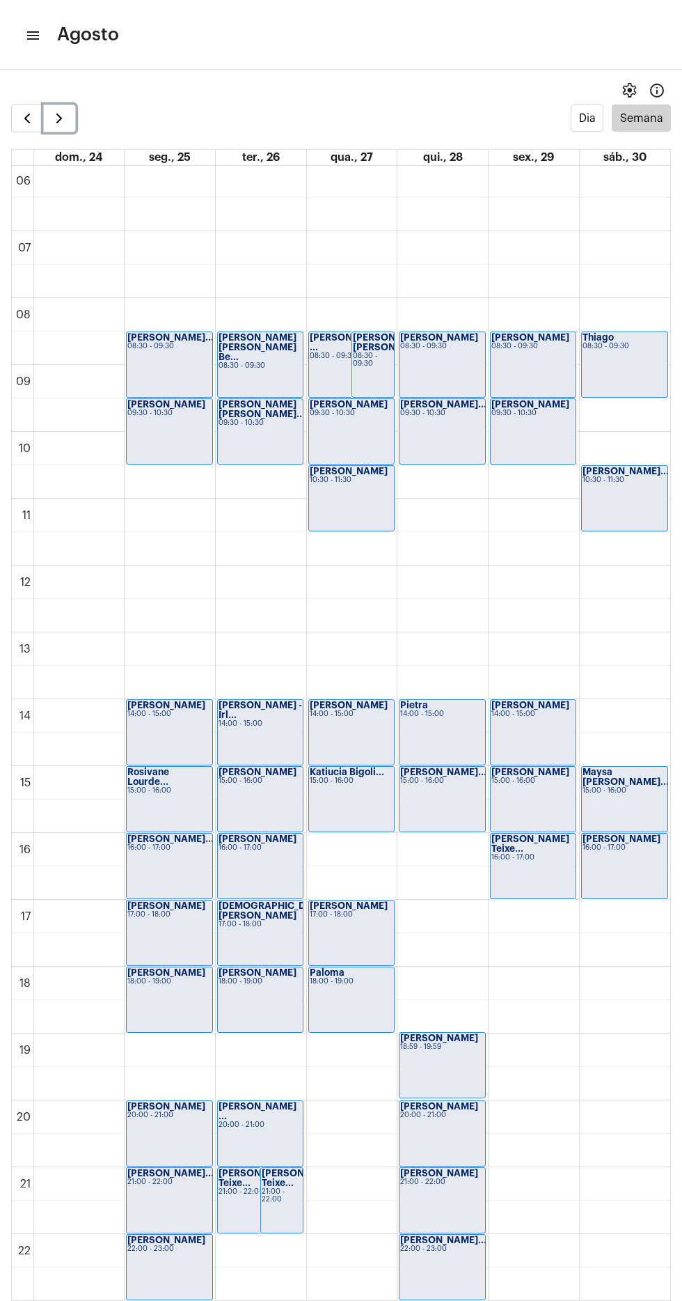
click at [58, 114] on span "button" at bounding box center [59, 118] width 17 height 17
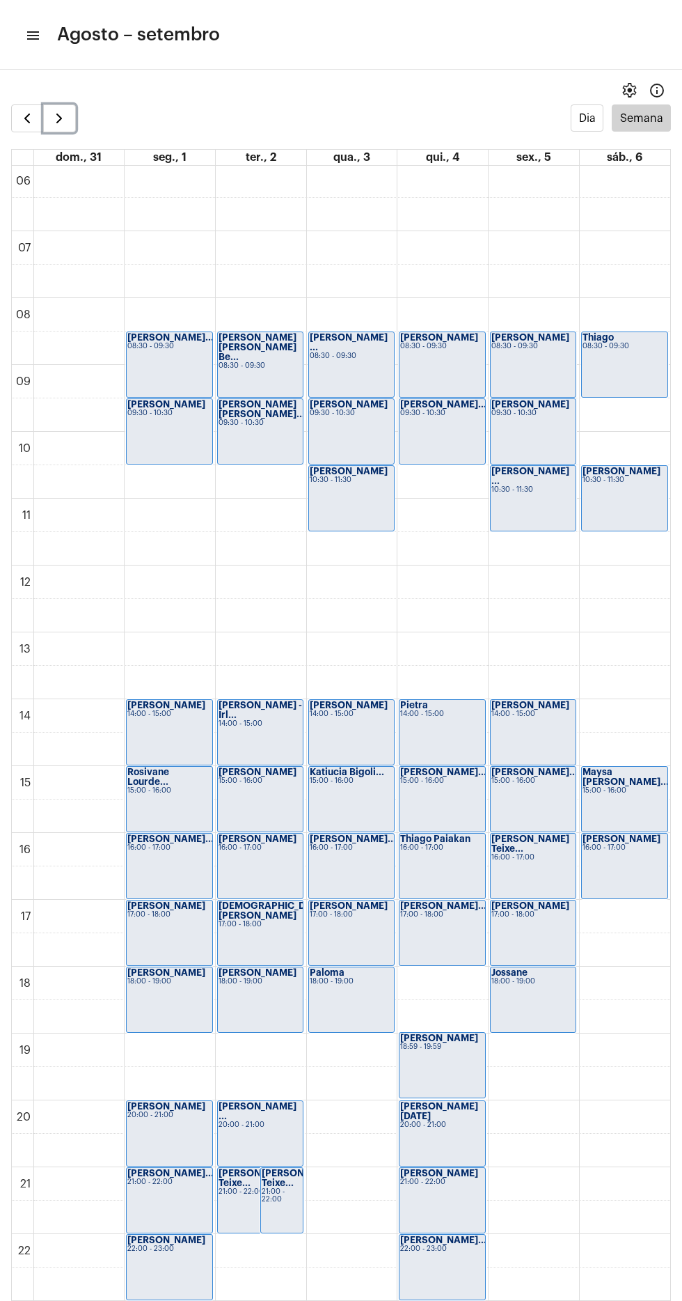
click at [58, 118] on span "button" at bounding box center [59, 118] width 17 height 17
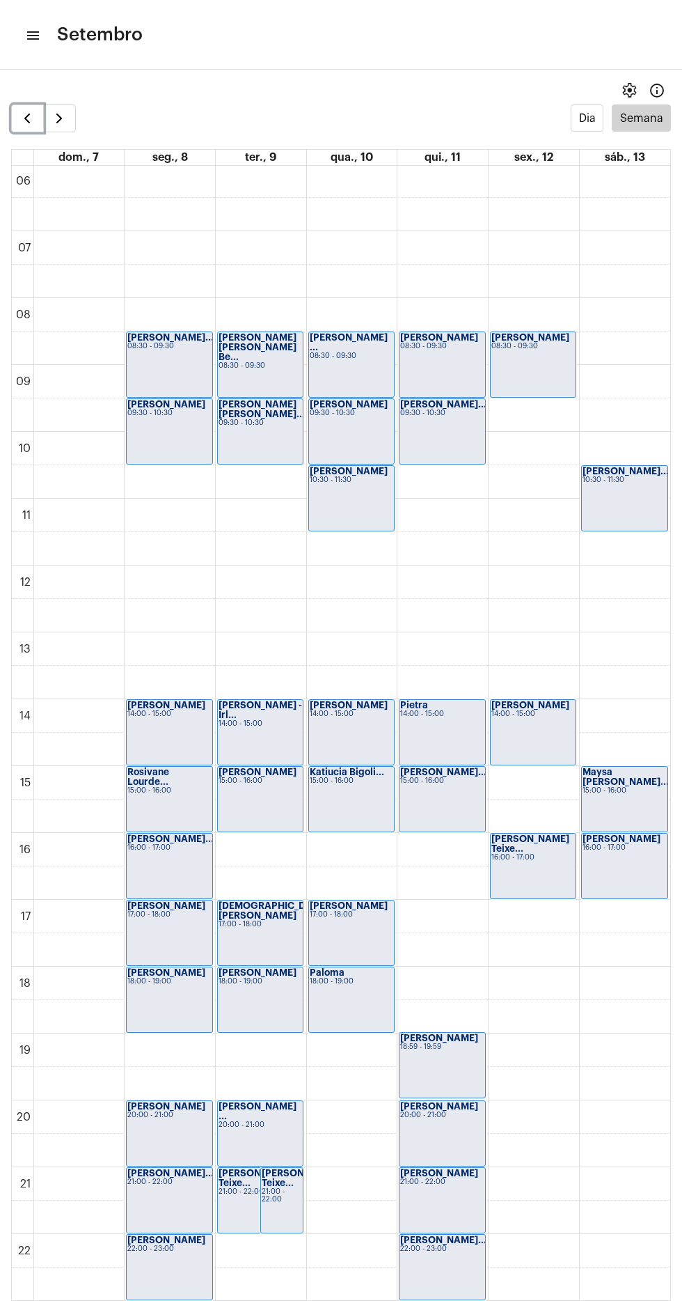
click at [25, 125] on span "button" at bounding box center [27, 118] width 17 height 17
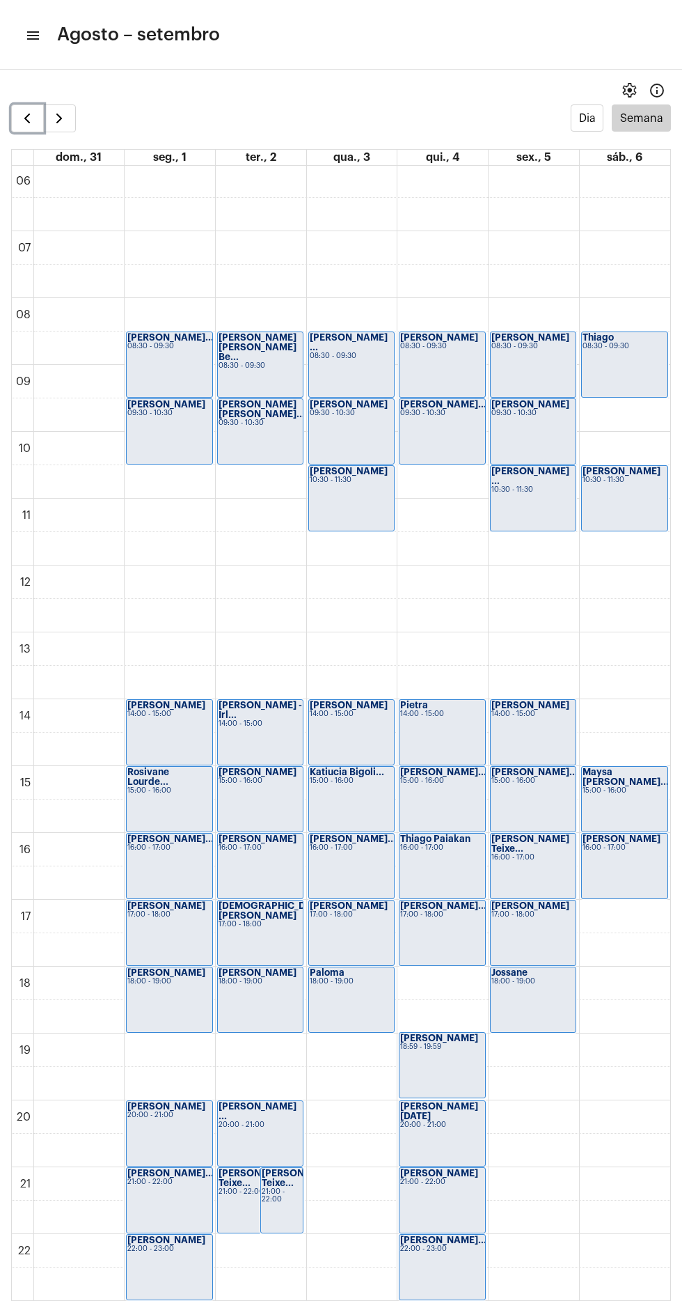
click at [25, 125] on span "button" at bounding box center [27, 118] width 17 height 17
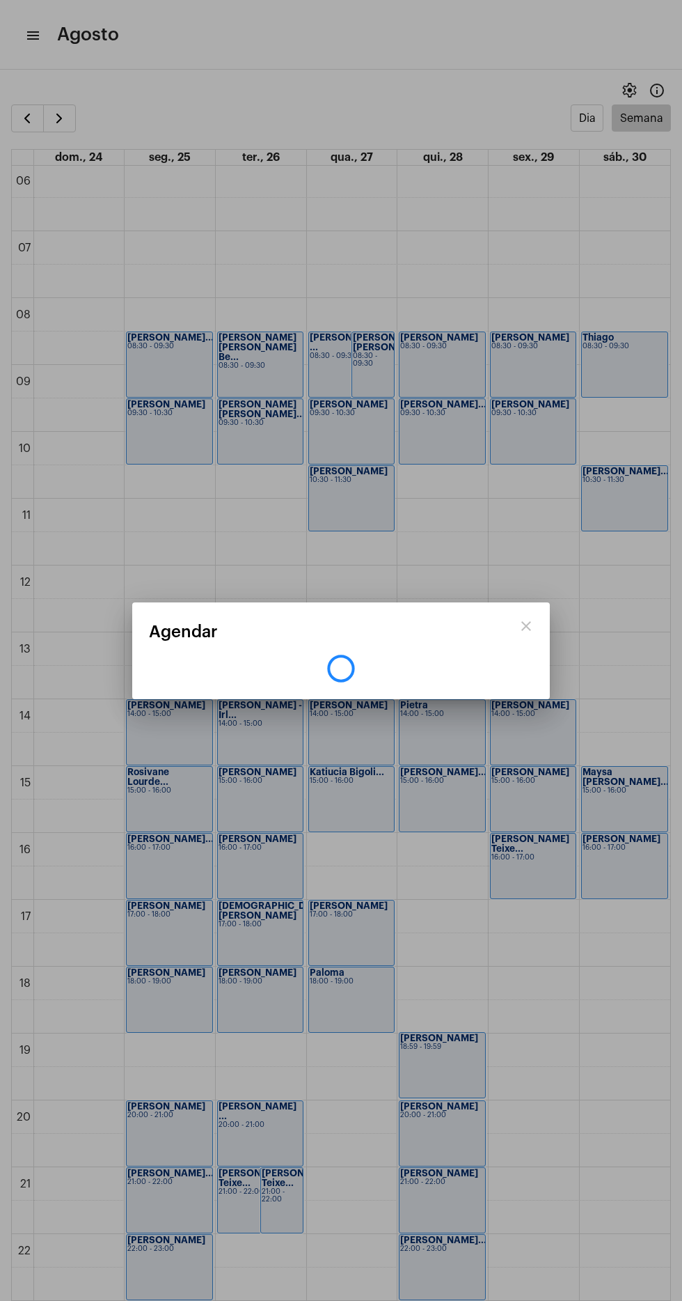
click at [33, 206] on div at bounding box center [341, 650] width 682 height 1301
click at [32, 120] on span "button" at bounding box center [27, 118] width 17 height 17
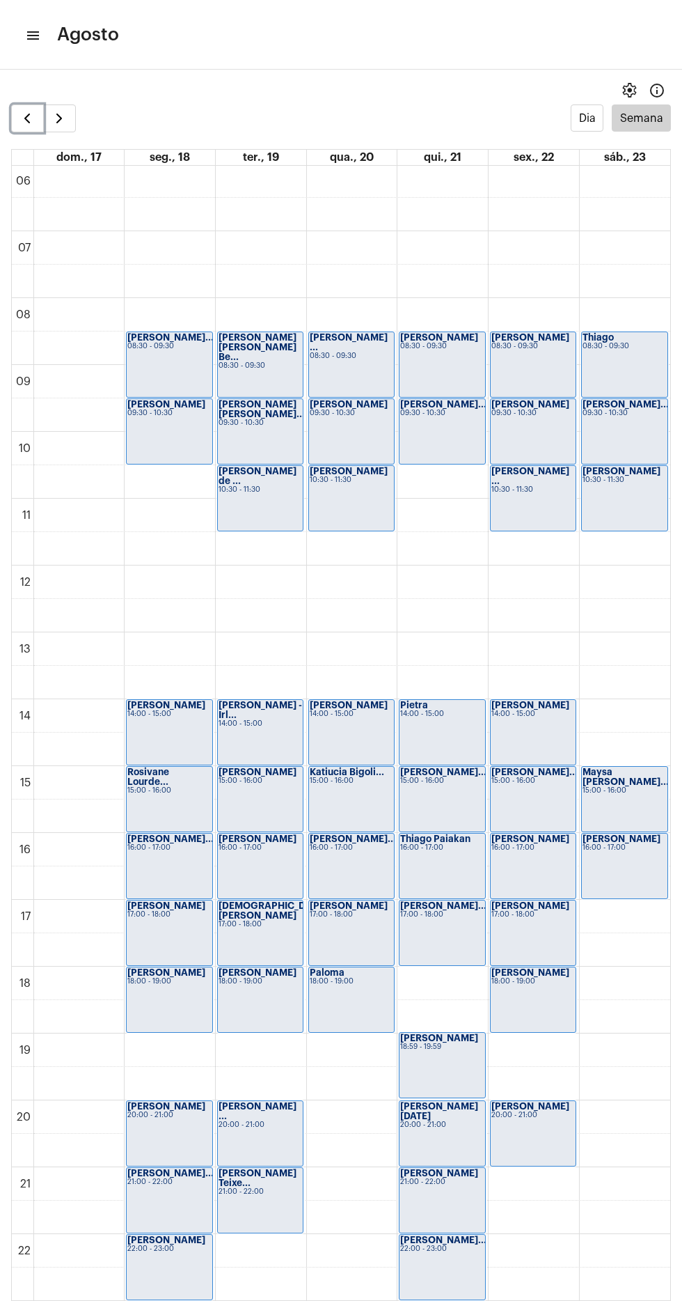
click at [26, 118] on span "button" at bounding box center [27, 118] width 17 height 17
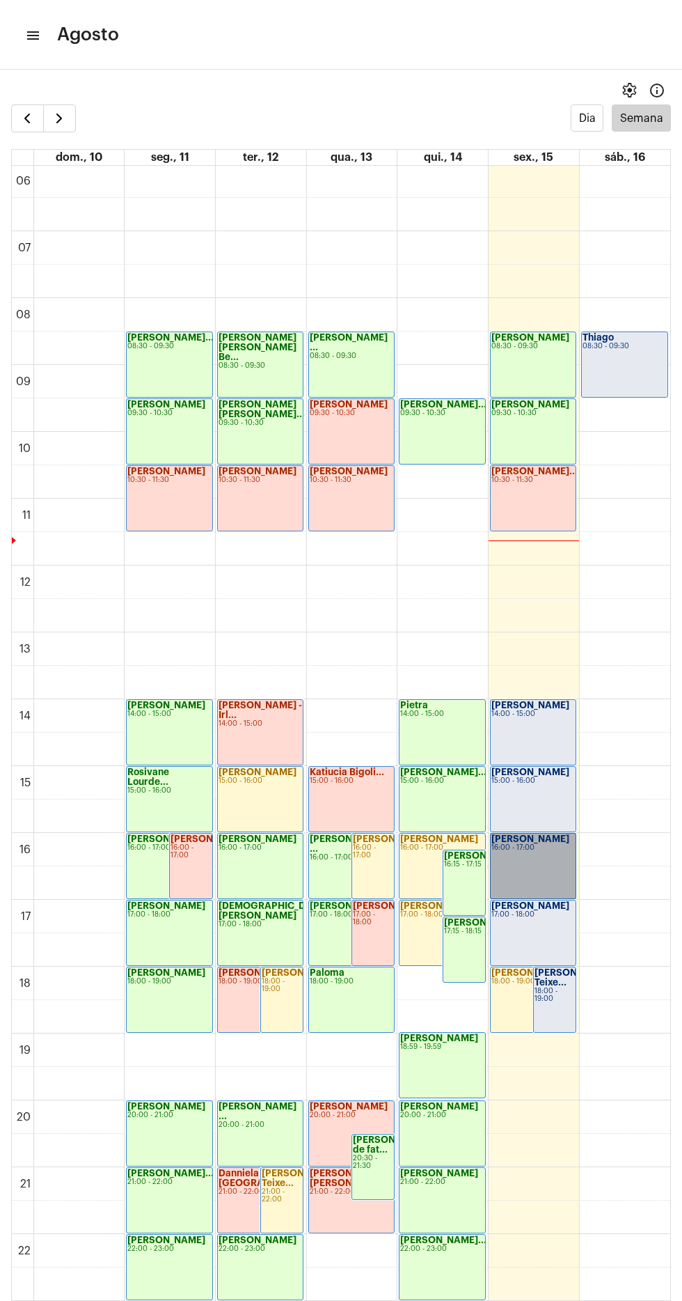
click at [530, 859] on link "[PERSON_NAME] 16:00 - 17:00" at bounding box center [533, 866] width 86 height 66
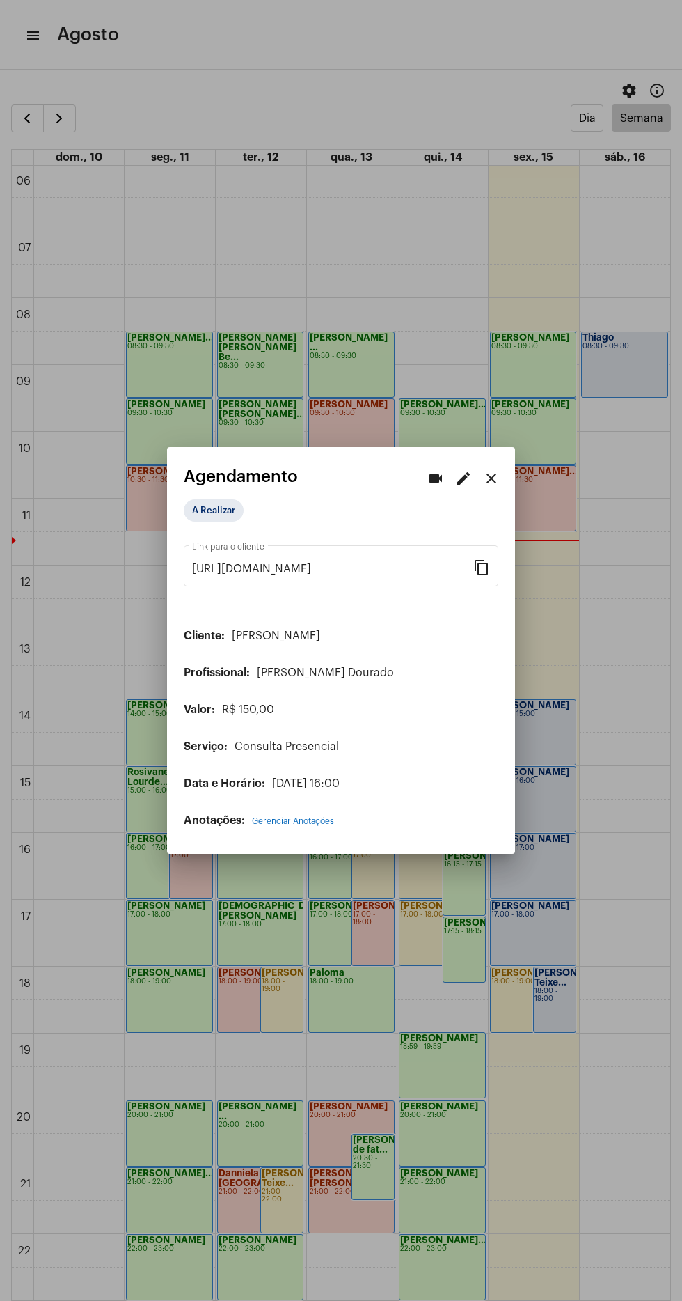
click at [455, 477] on mat-icon "edit" at bounding box center [463, 478] width 17 height 17
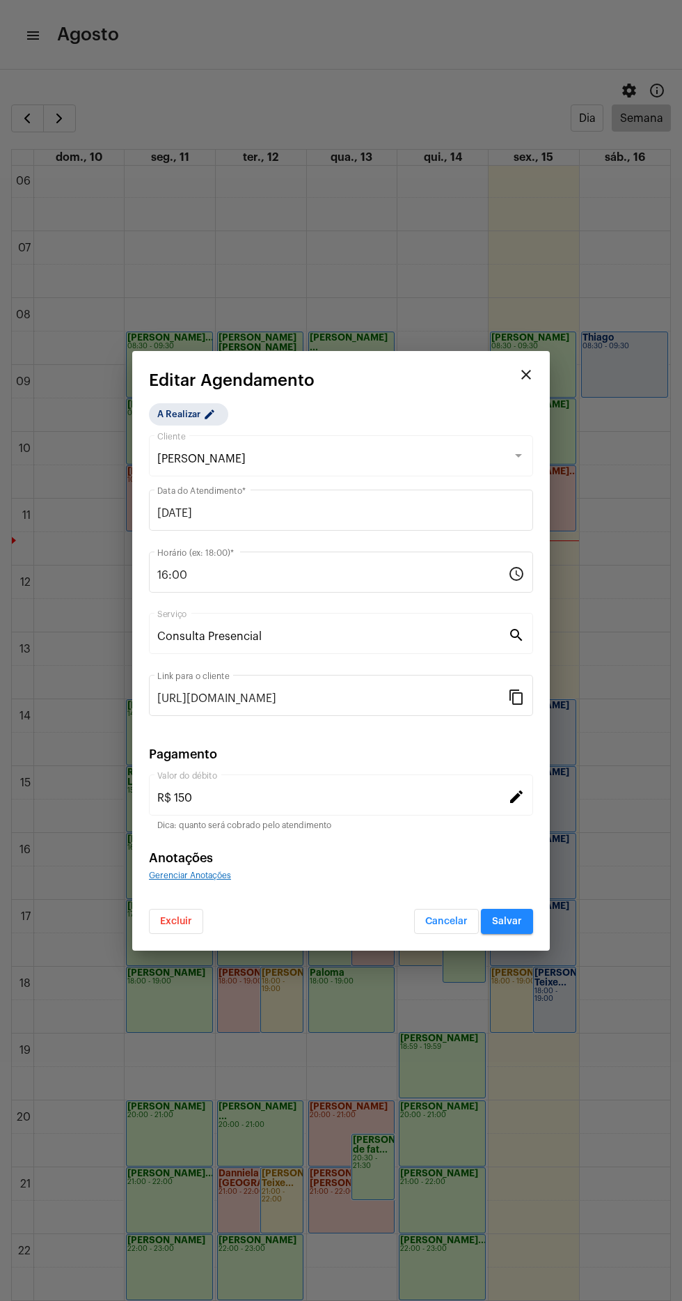
click at [279, 575] on input "16:00" at bounding box center [332, 575] width 351 height 13
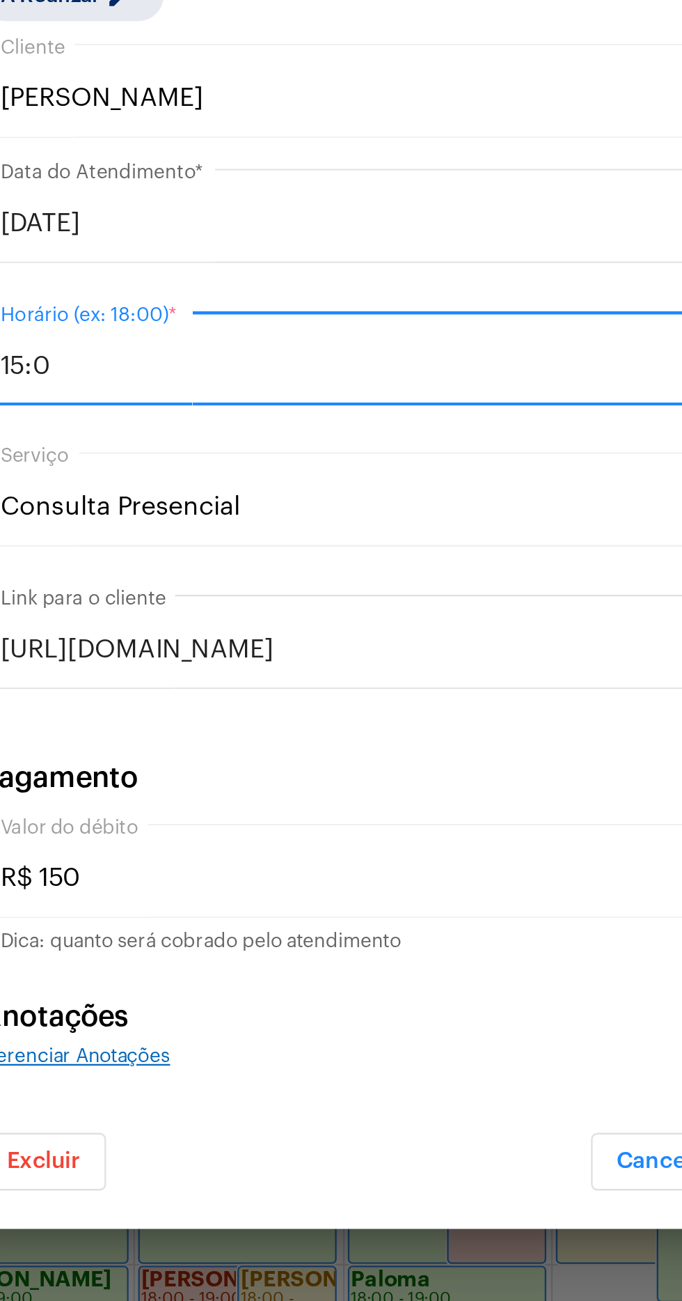
type input "15:00"
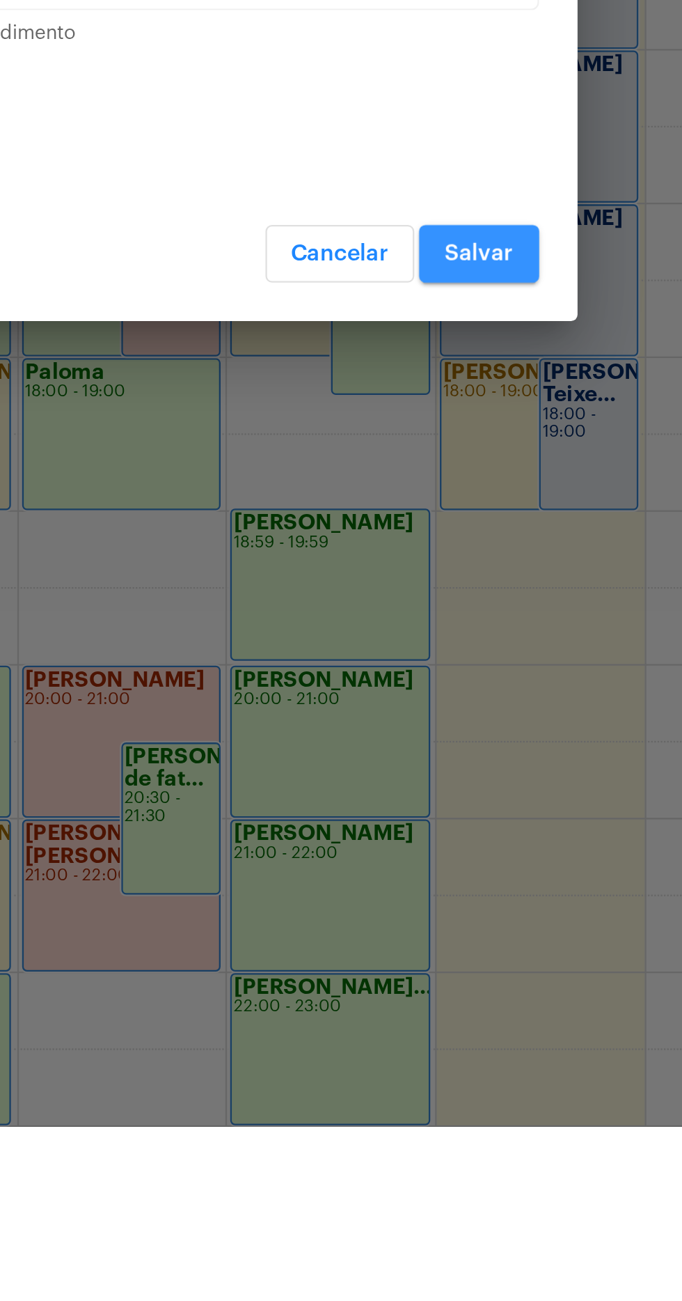
click at [506, 923] on span "Salvar" at bounding box center [507, 921] width 30 height 10
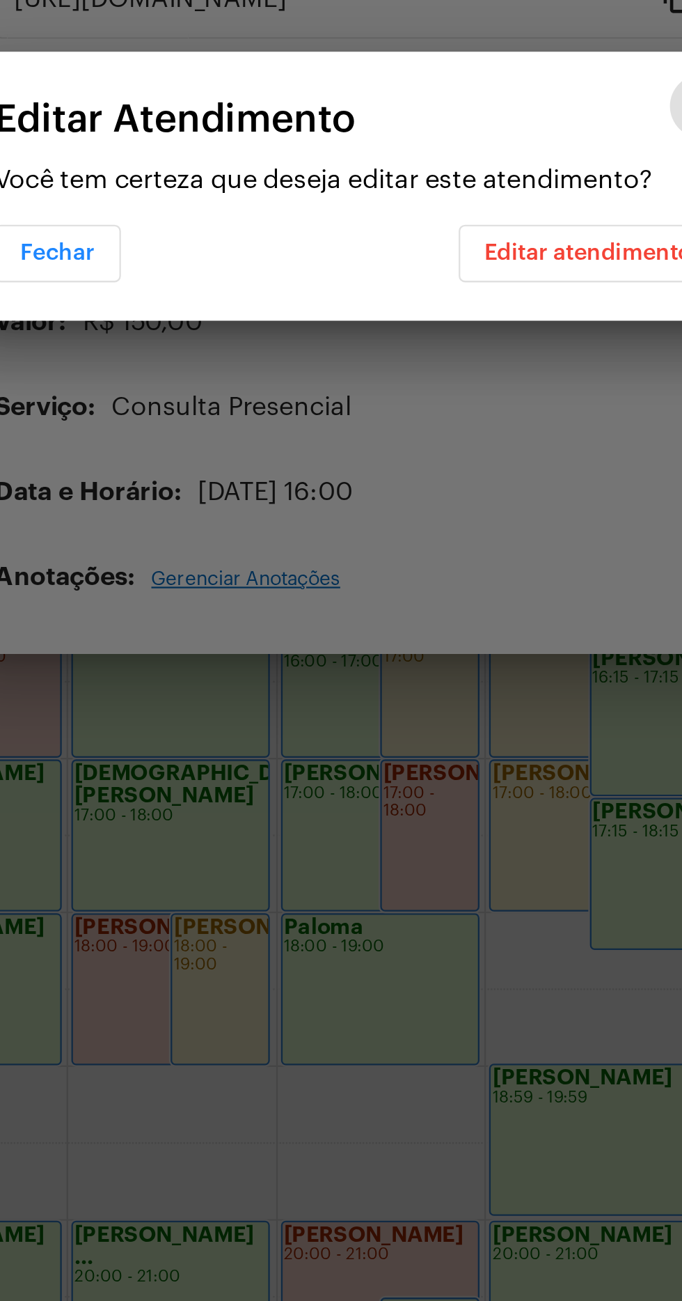
click at [437, 684] on span "Editar atendimento" at bounding box center [442, 680] width 91 height 10
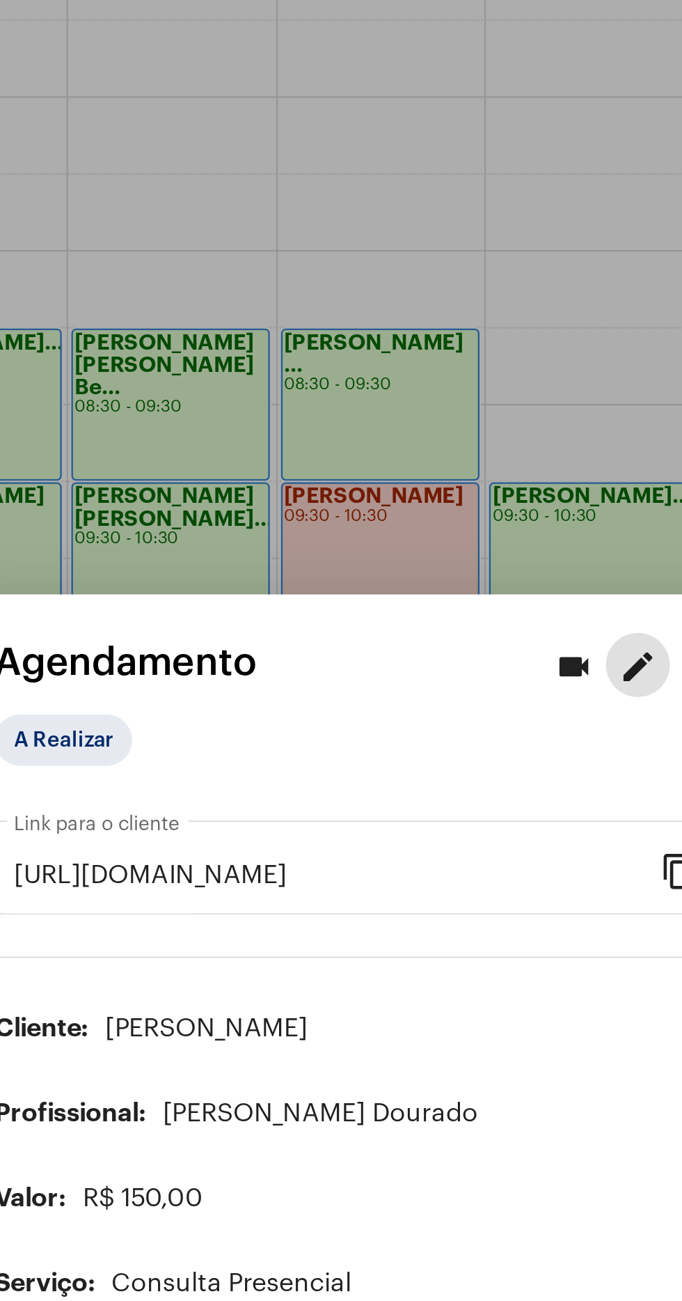
click at [455, 344] on div at bounding box center [341, 650] width 682 height 1301
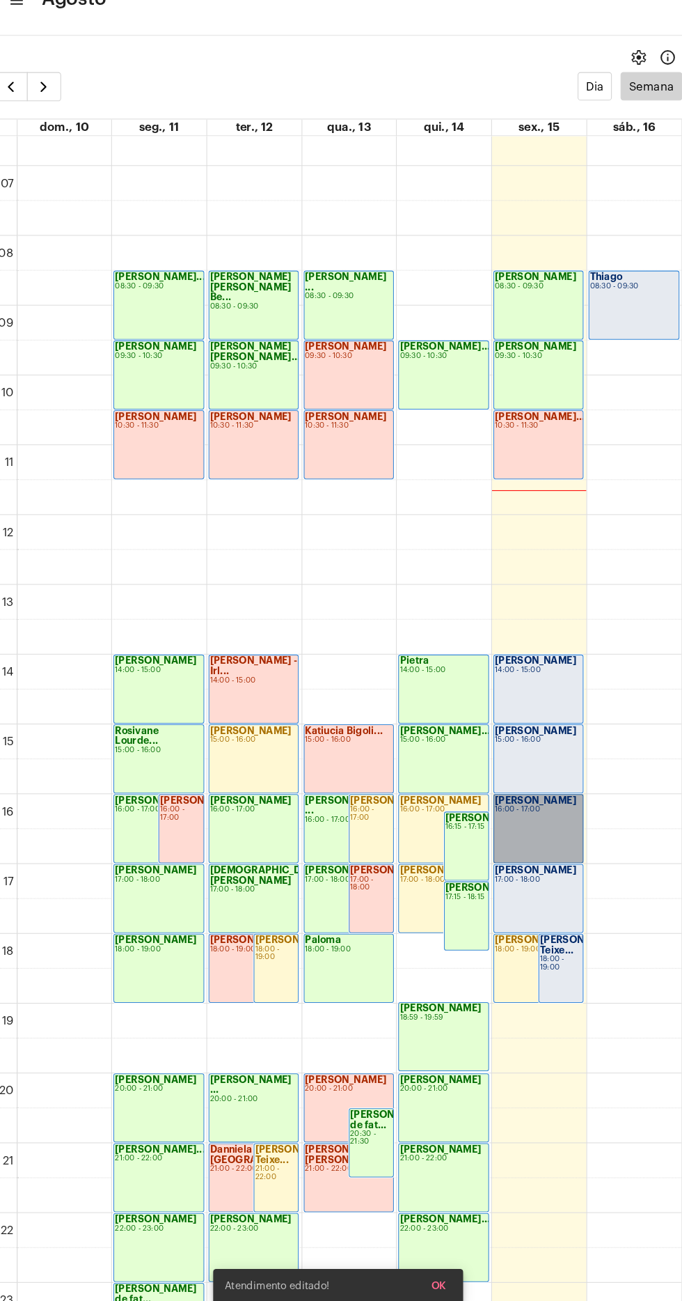
scroll to position [432, 0]
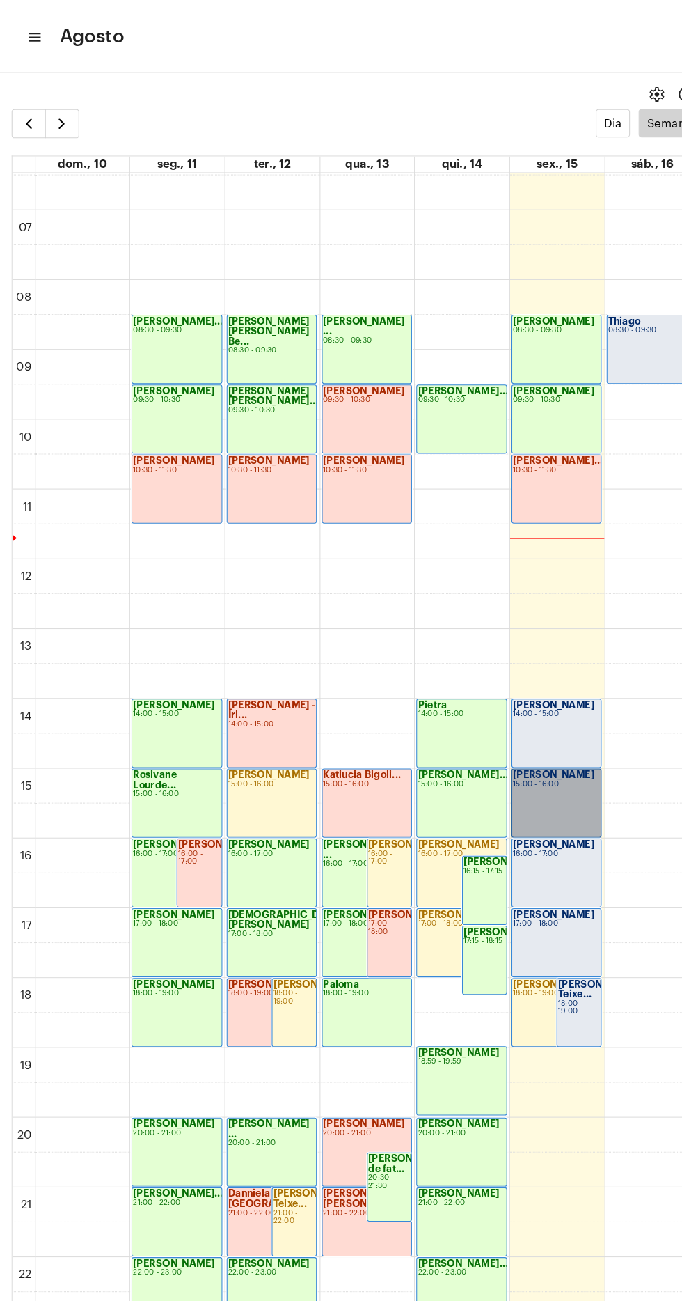
click at [526, 766] on link "[PERSON_NAME] 15:00 - 16:00" at bounding box center [533, 769] width 86 height 66
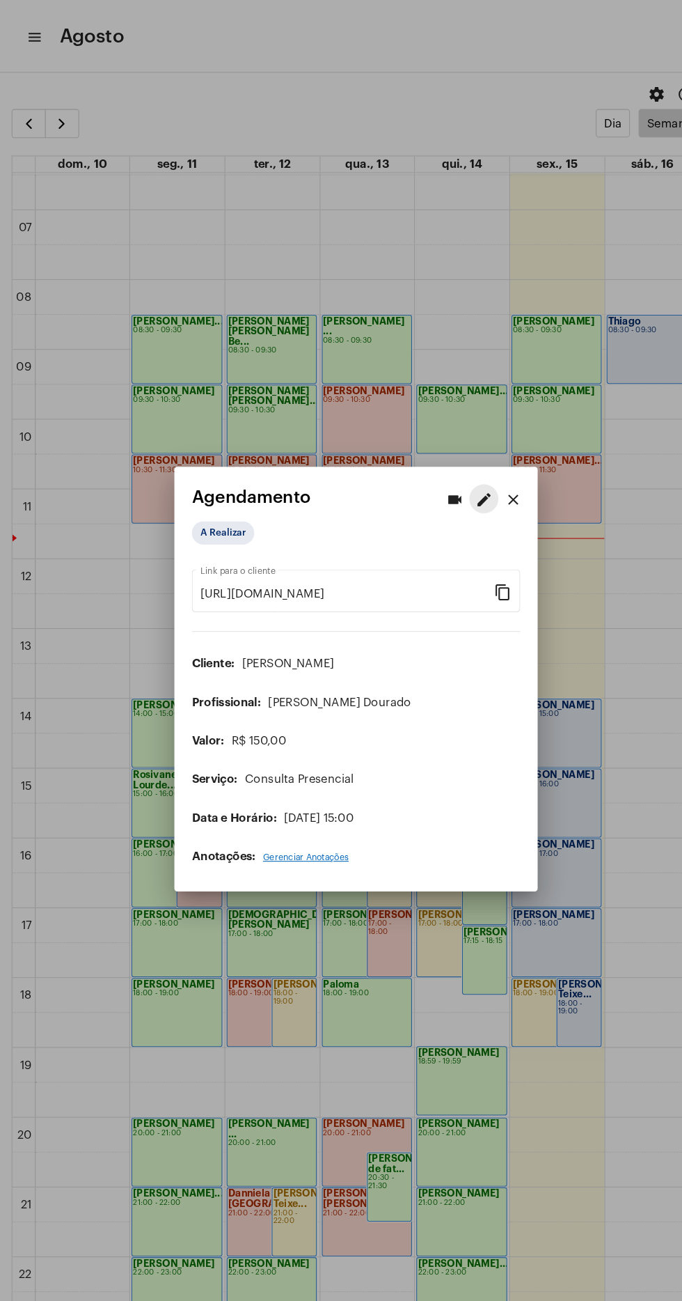
click at [462, 470] on mat-icon "edit" at bounding box center [463, 478] width 17 height 17
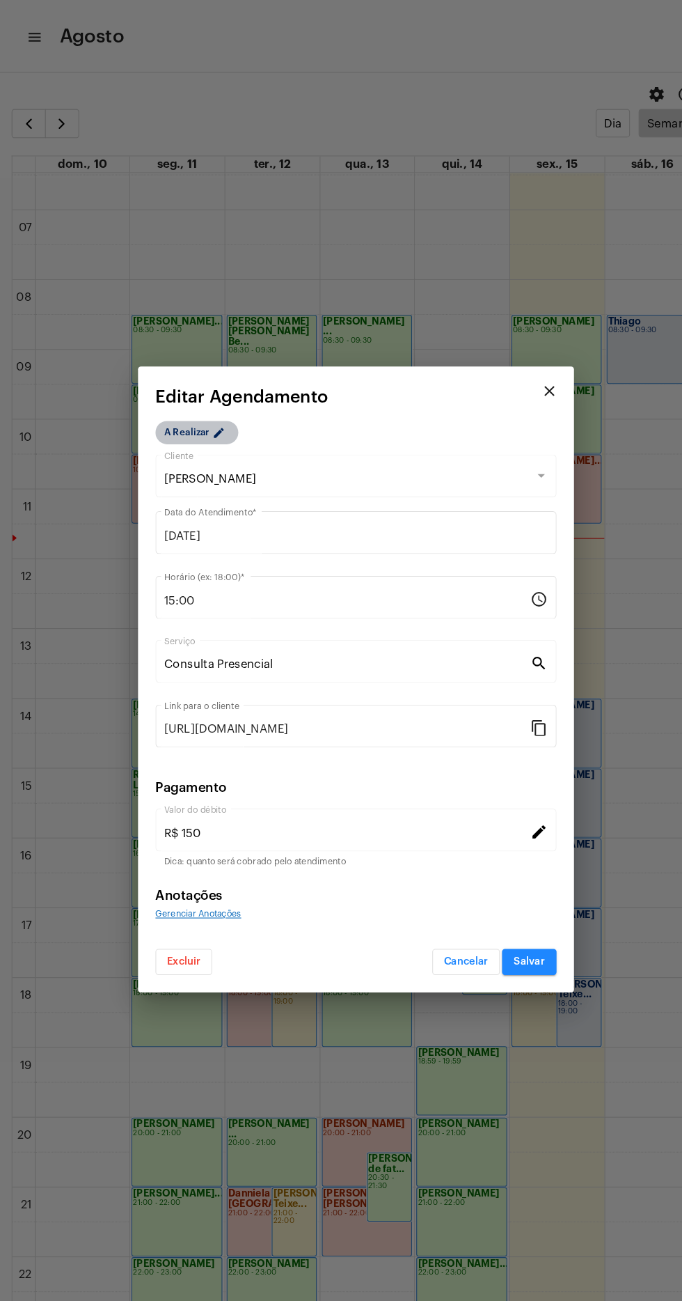
click at [208, 410] on mat-icon "edit" at bounding box center [211, 416] width 17 height 17
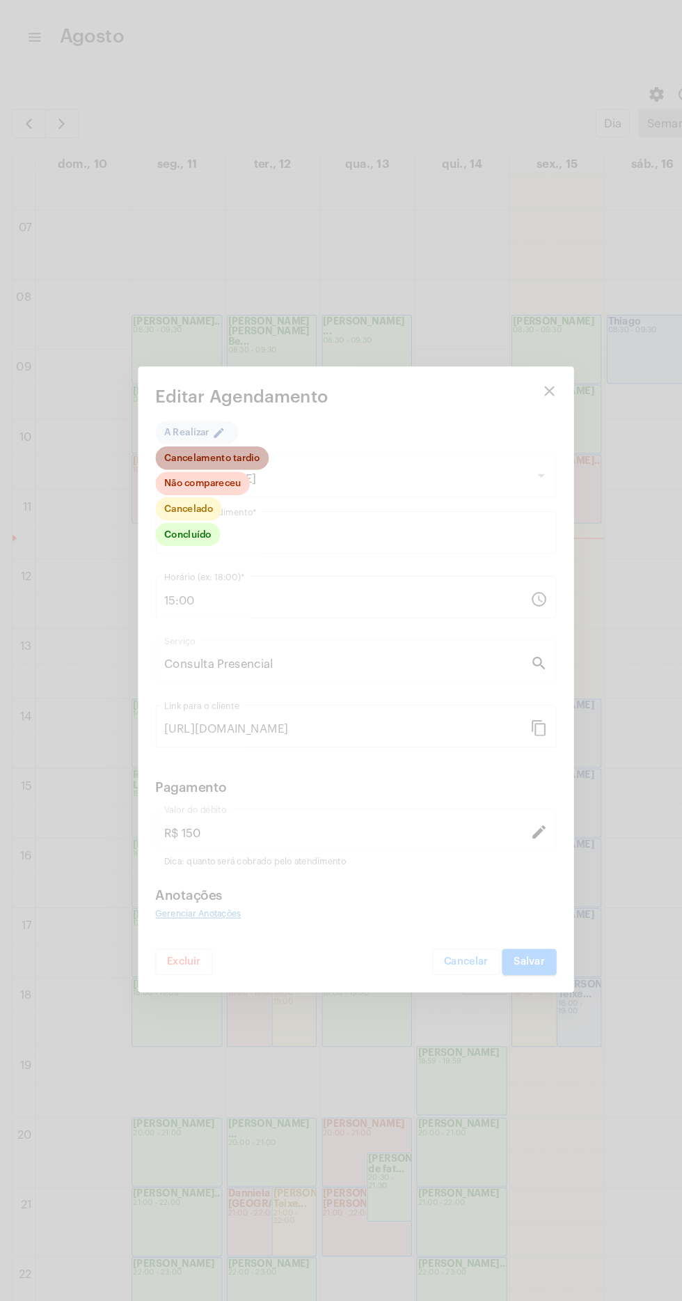
click at [196, 435] on mat-chip "Cancelamento tardio" at bounding box center [203, 439] width 109 height 22
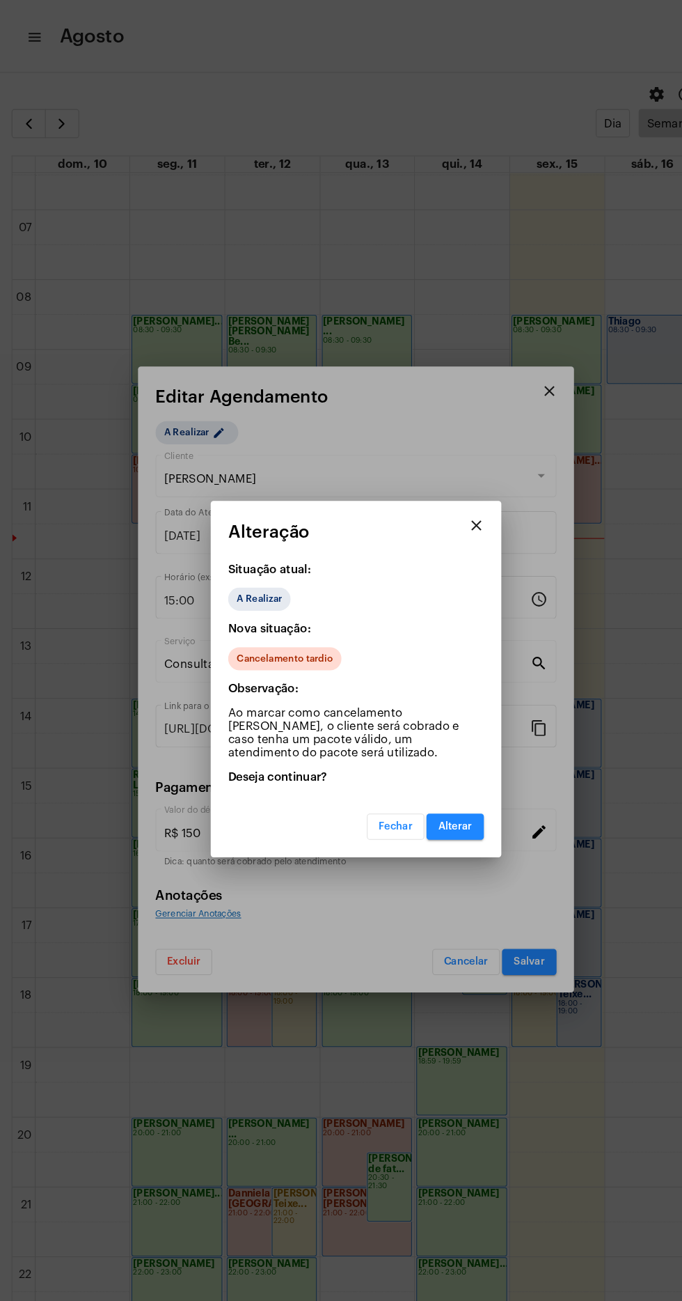
click at [452, 815] on mat-dialog-container "close Alteração Situação atual: A Realizar Nova situação: Cancelamento [PERSON_…" at bounding box center [341, 650] width 279 height 341
click at [443, 790] on span "Alterar" at bounding box center [436, 792] width 33 height 10
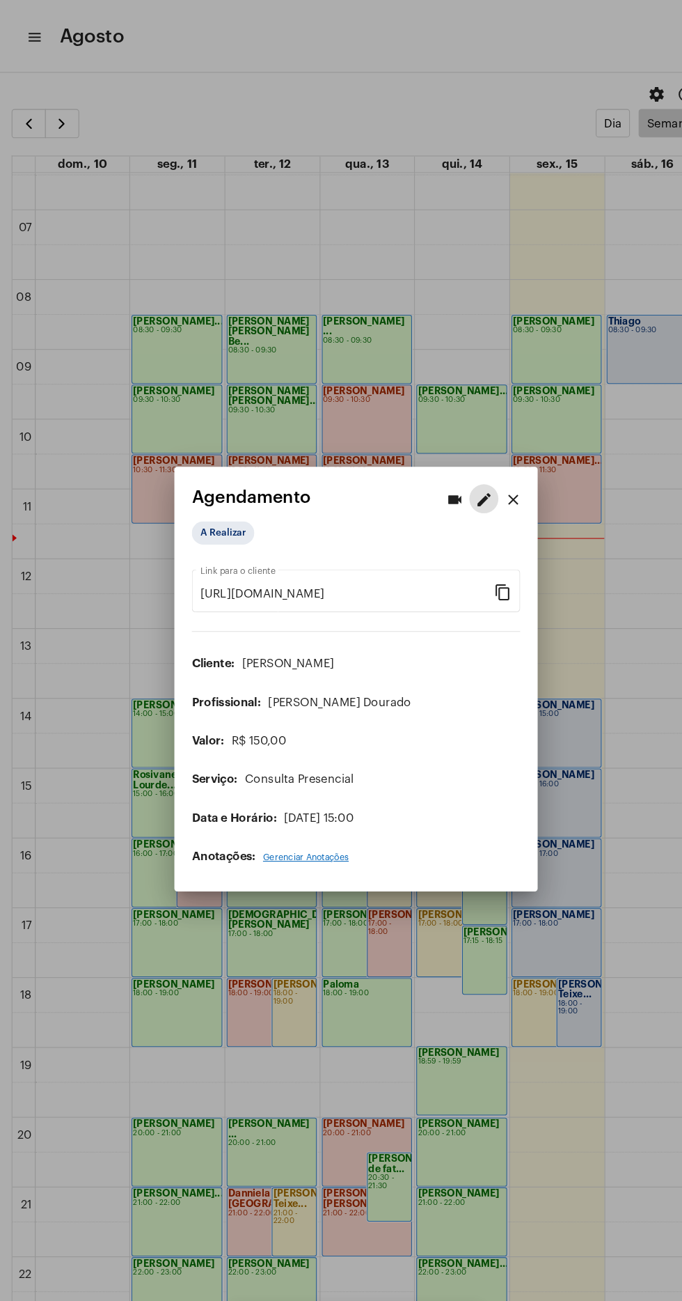
click at [73, 801] on div at bounding box center [341, 650] width 682 height 1301
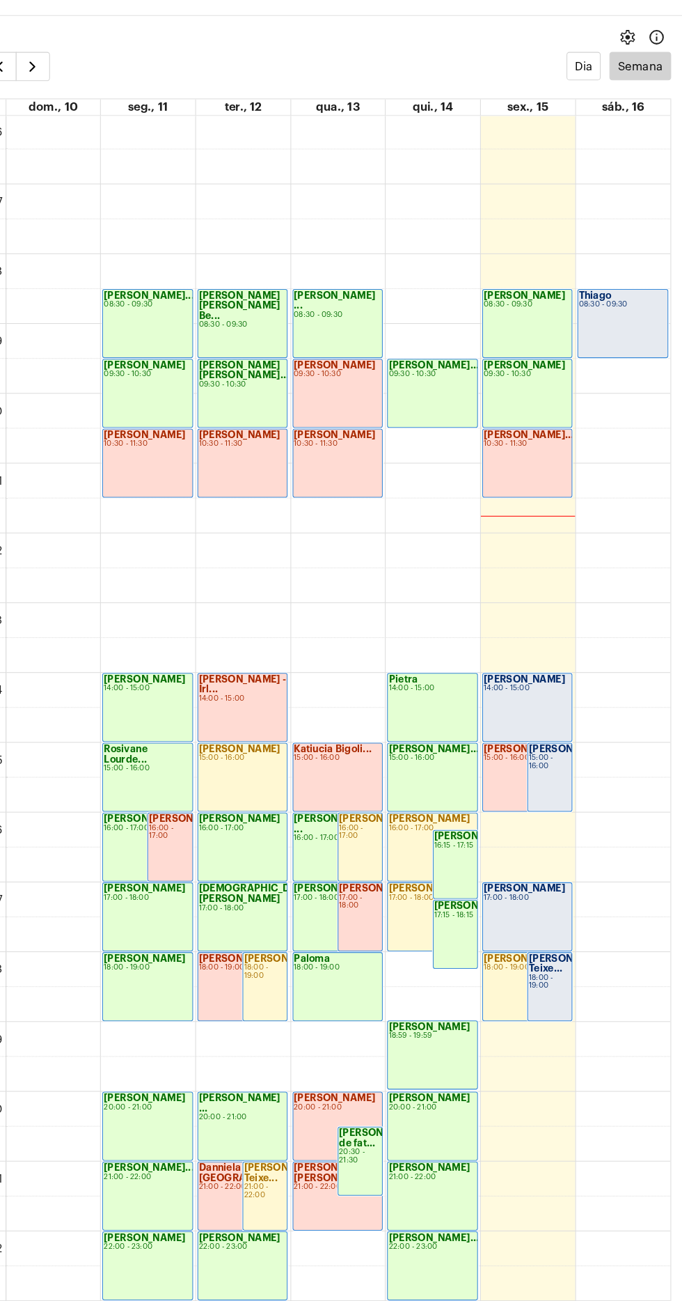
scroll to position [439, 0]
